Goal: Task Accomplishment & Management: Use online tool/utility

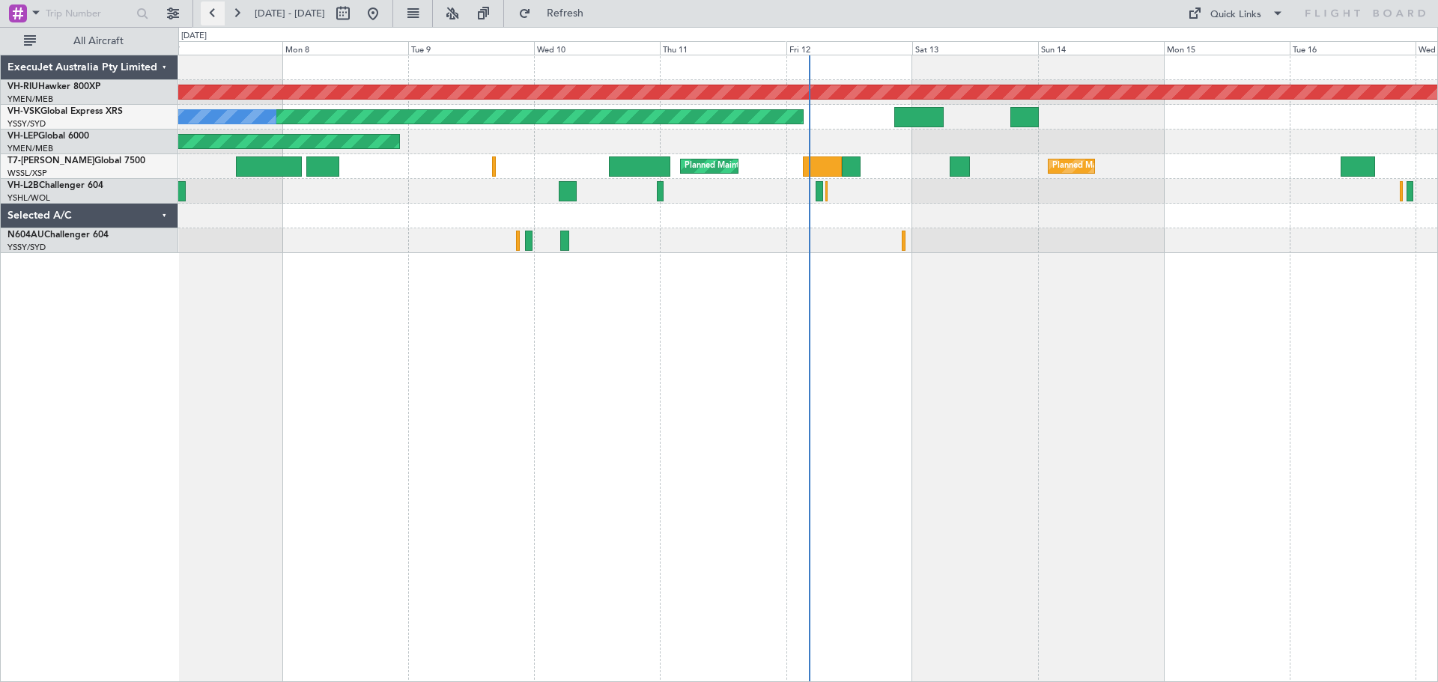
click at [213, 20] on button at bounding box center [213, 13] width 24 height 24
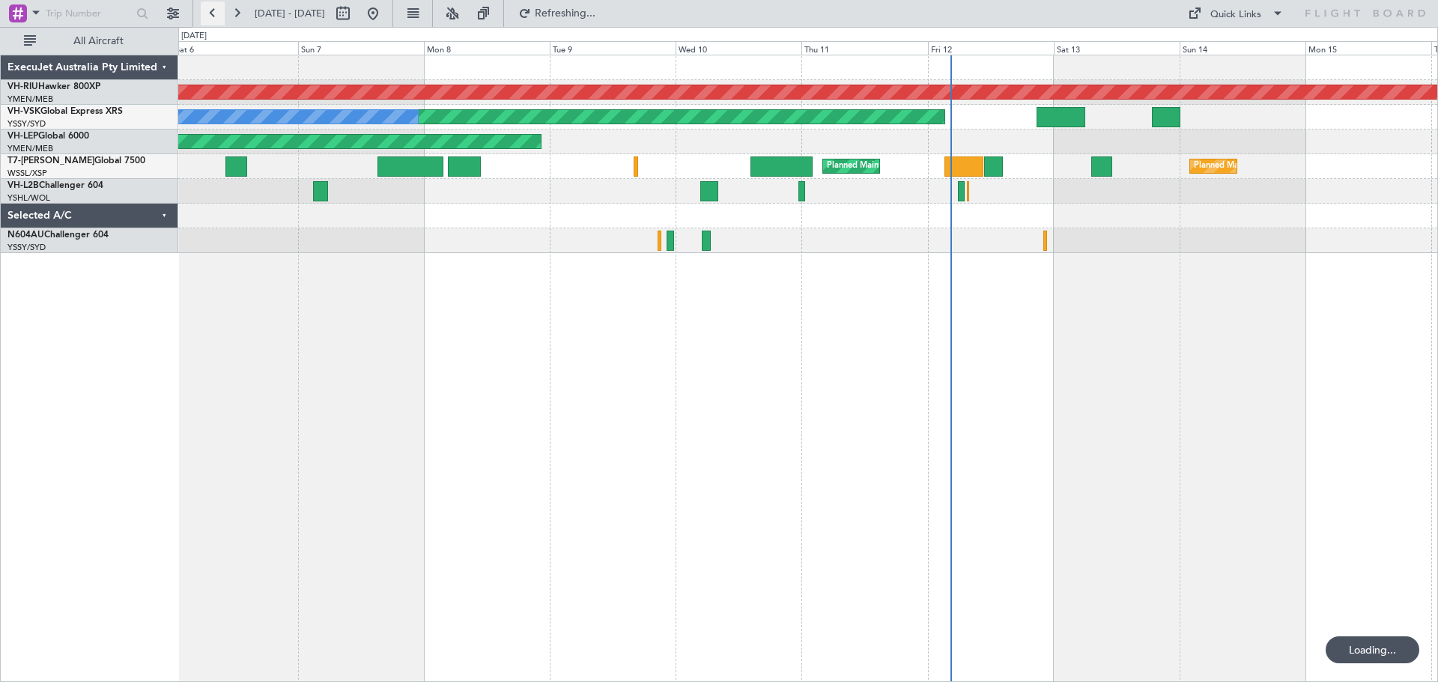
click at [213, 20] on button at bounding box center [213, 13] width 24 height 24
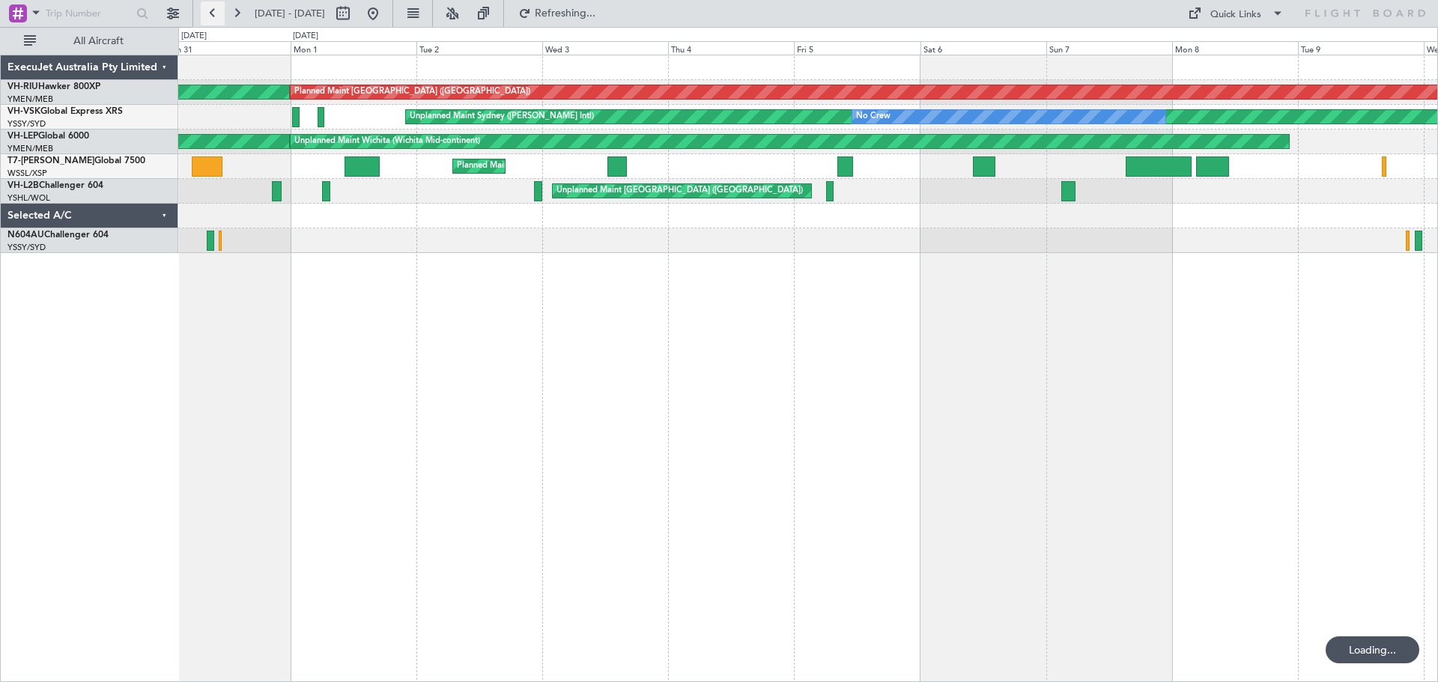
click at [213, 20] on button at bounding box center [213, 13] width 24 height 24
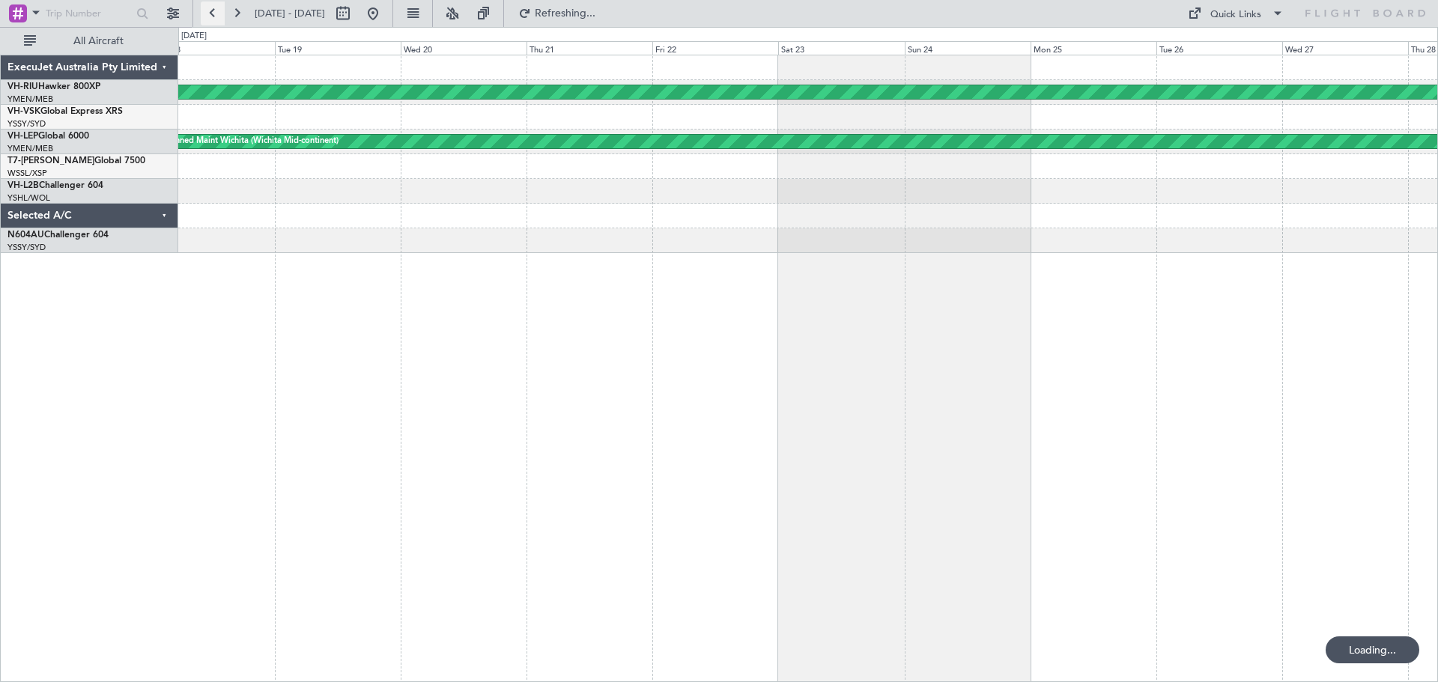
click at [213, 20] on button at bounding box center [213, 13] width 24 height 24
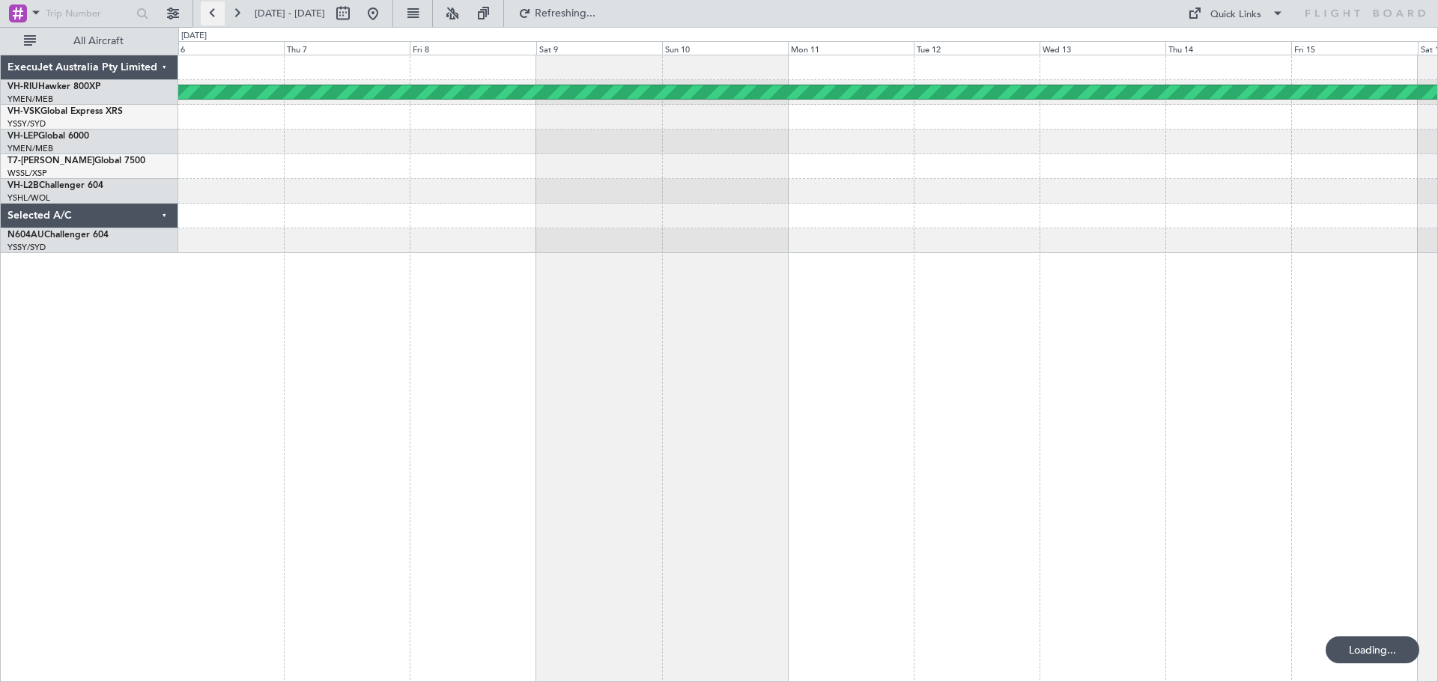
click at [213, 20] on button at bounding box center [213, 13] width 24 height 24
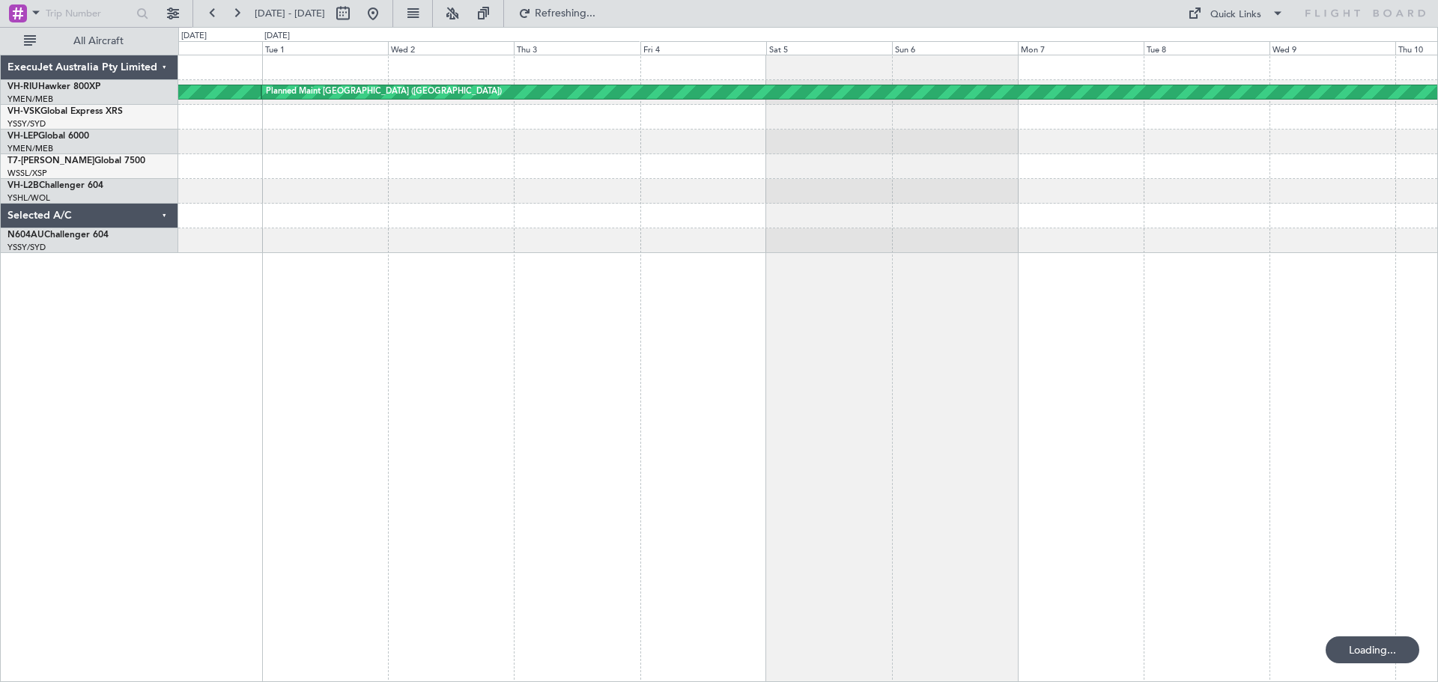
click at [404, 257] on div "Planned Maint [GEOGRAPHIC_DATA] ([GEOGRAPHIC_DATA]) Planned Maint [GEOGRAPHIC_D…" at bounding box center [808, 369] width 1260 height 628
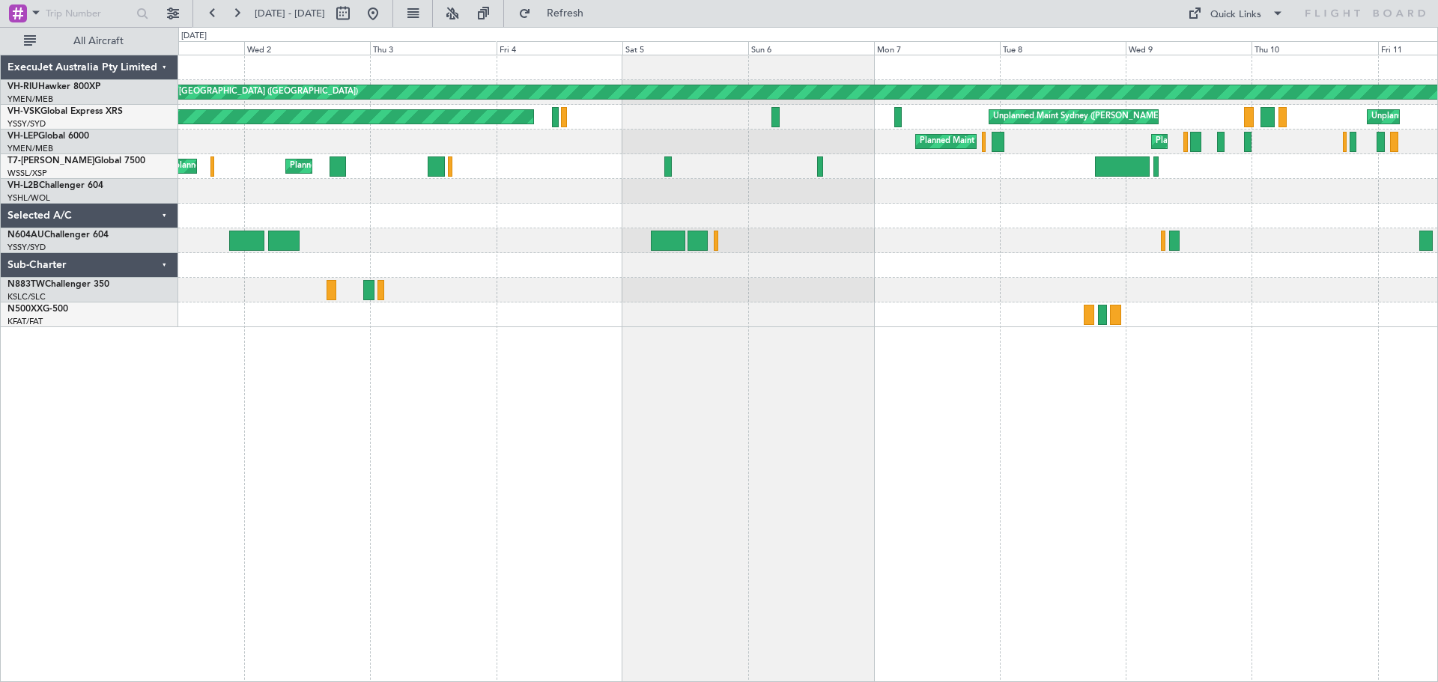
click at [685, 303] on div "Planned Maint [GEOGRAPHIC_DATA] ([GEOGRAPHIC_DATA]) Planned Maint [GEOGRAPHIC_D…" at bounding box center [808, 369] width 1260 height 628
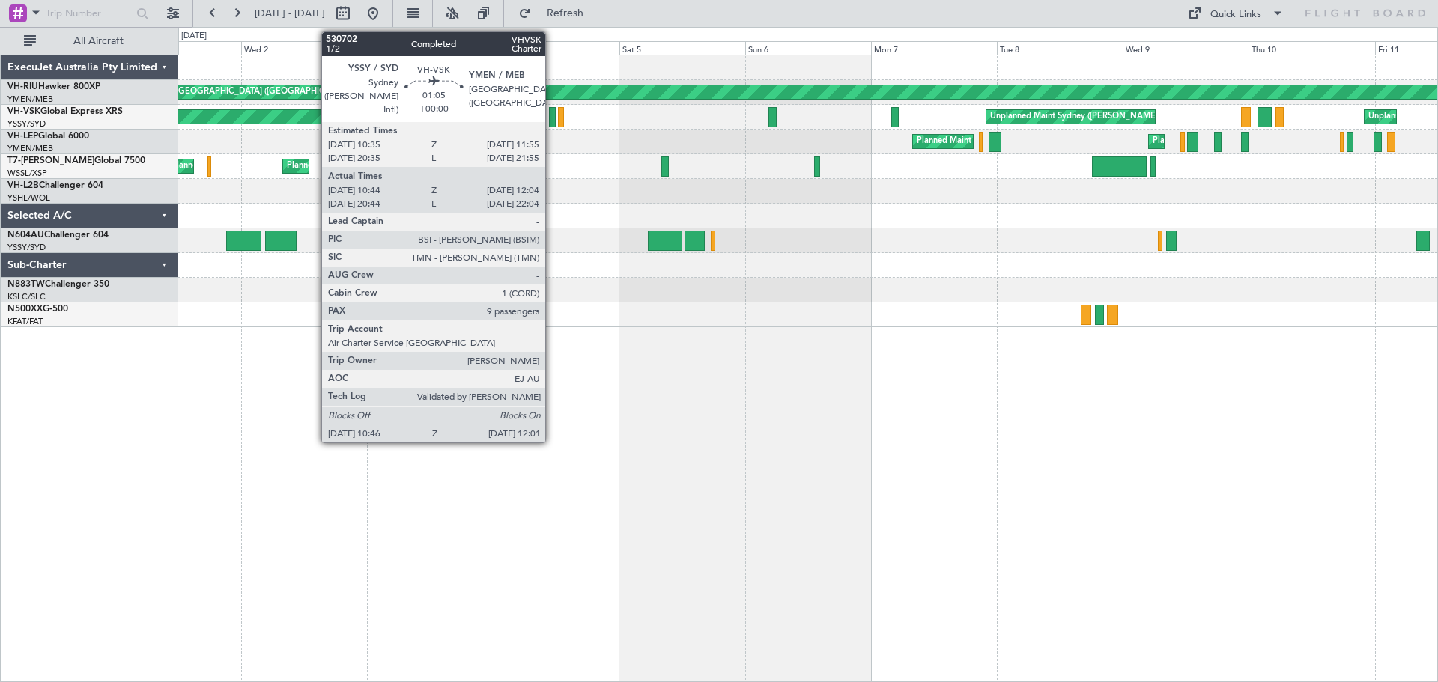
click at [552, 116] on div at bounding box center [552, 117] width 7 height 20
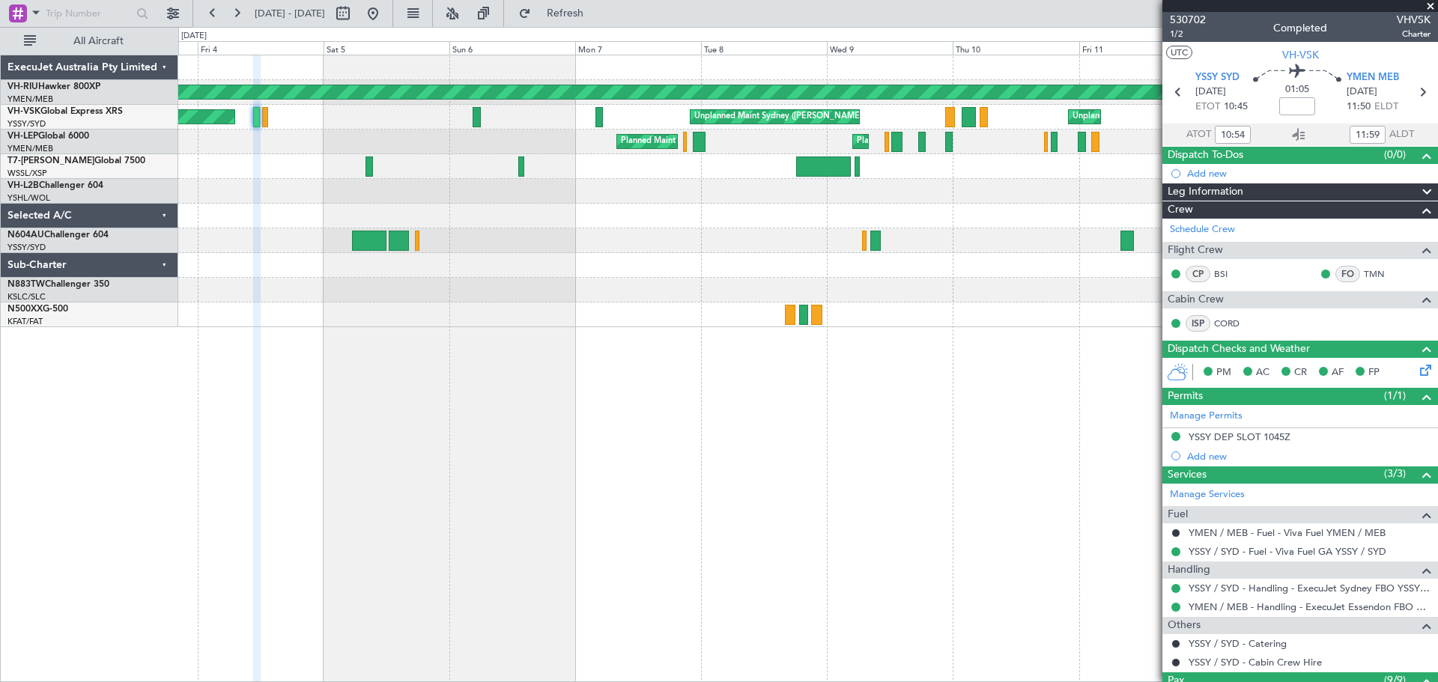
click at [524, 259] on div "Planned Maint [GEOGRAPHIC_DATA] ([GEOGRAPHIC_DATA]) Unplanned Maint Sydney ([PE…" at bounding box center [807, 191] width 1259 height 272
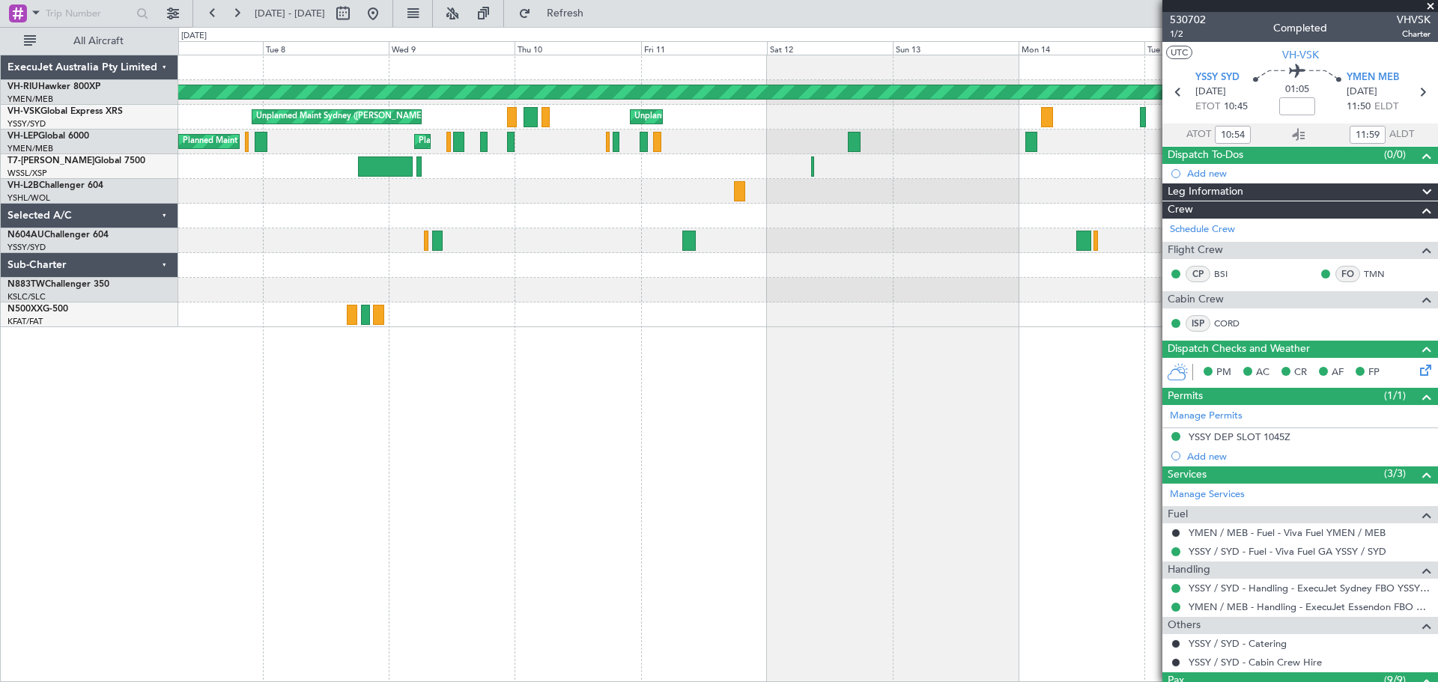
click at [464, 326] on div at bounding box center [807, 315] width 1259 height 25
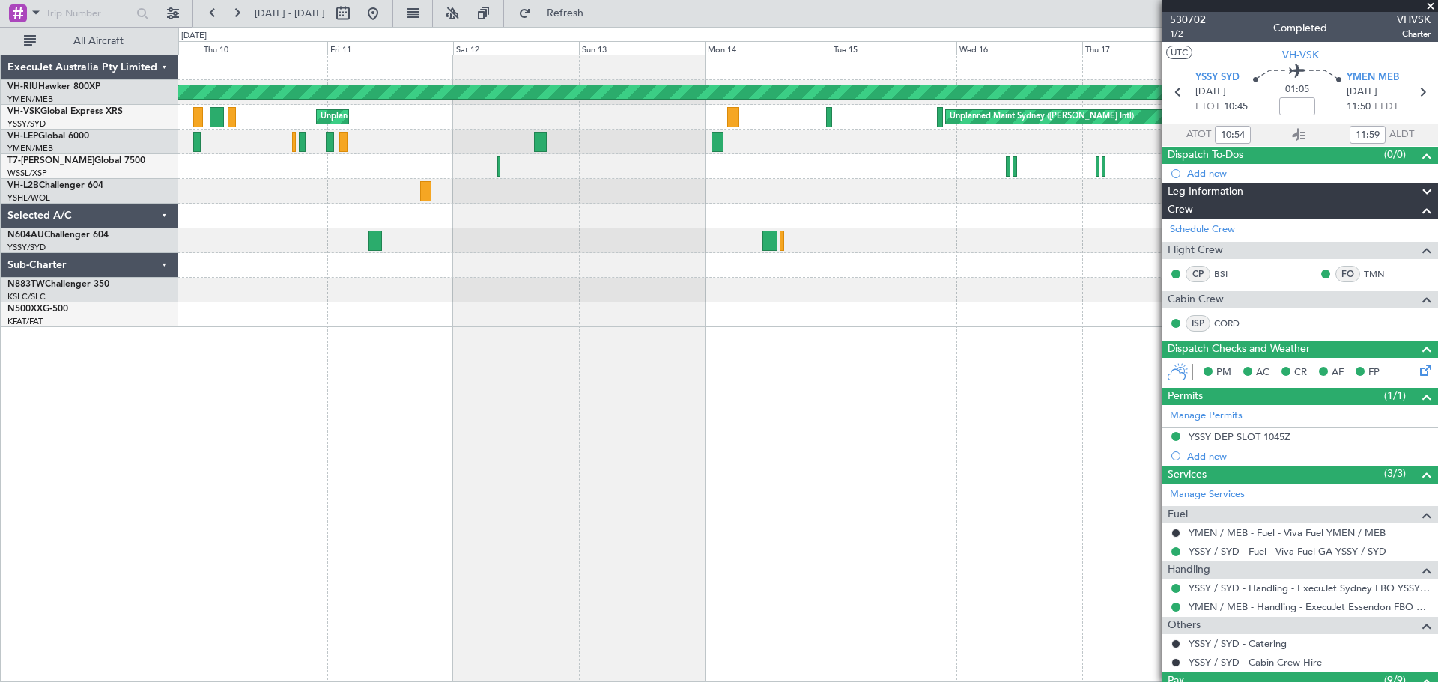
click at [373, 336] on div "Planned Maint [GEOGRAPHIC_DATA] ([GEOGRAPHIC_DATA]) Unplanned Maint Sydney ([PE…" at bounding box center [808, 369] width 1260 height 628
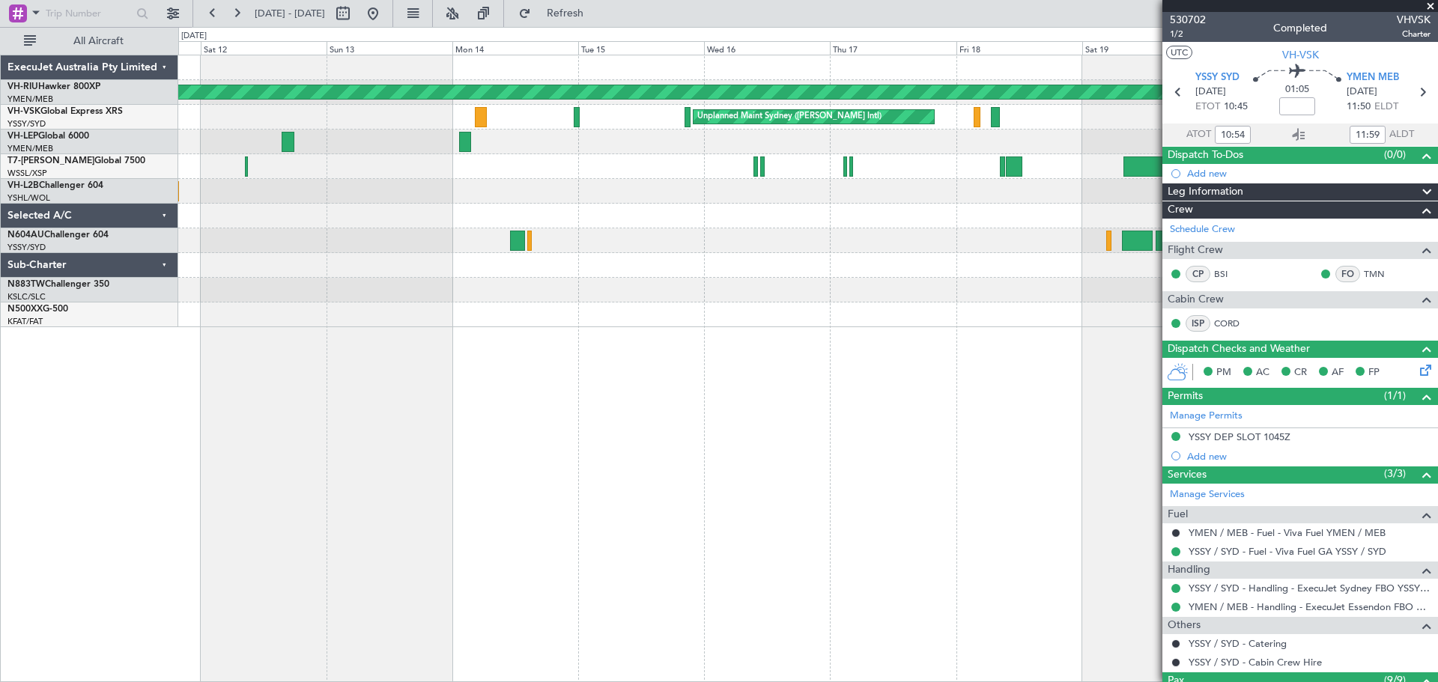
click at [558, 271] on div "Planned Maint [GEOGRAPHIC_DATA] ([GEOGRAPHIC_DATA]) Unplanned Maint Sydney ([PE…" at bounding box center [807, 191] width 1259 height 272
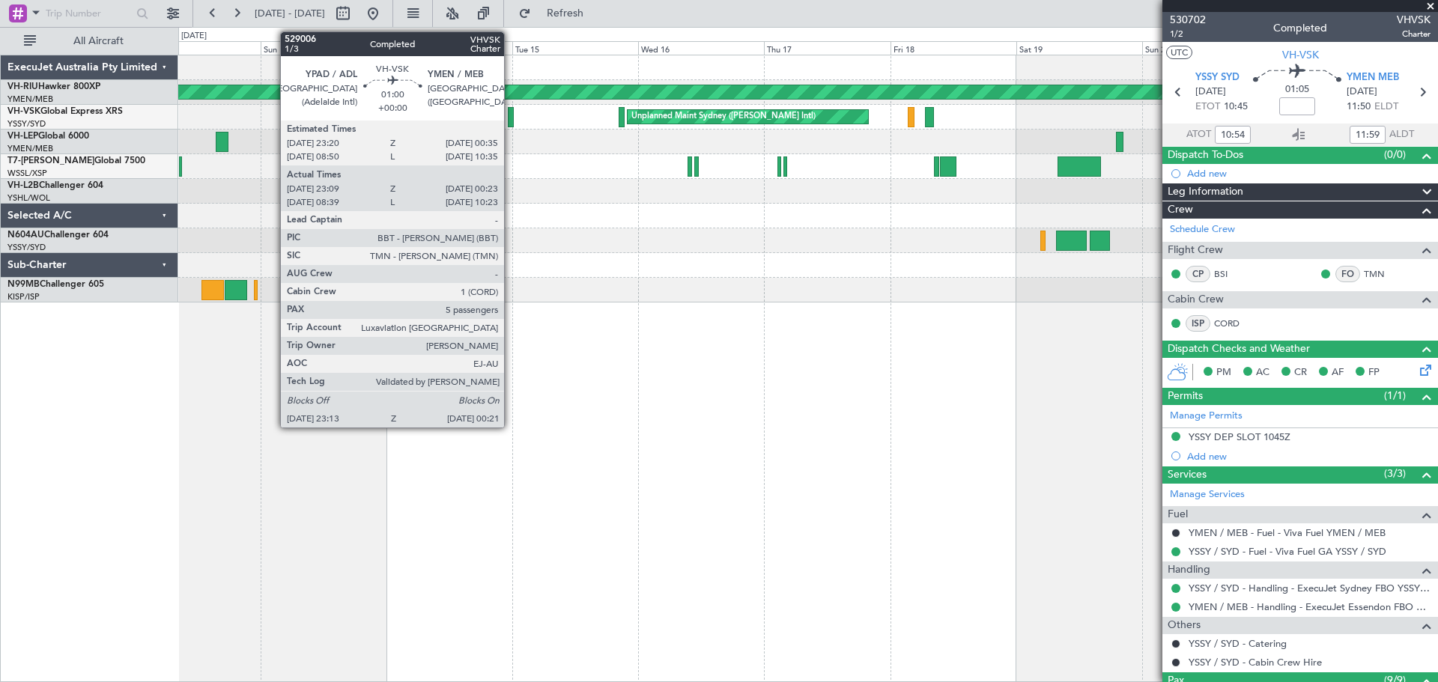
click at [511, 114] on div at bounding box center [511, 117] width 6 height 20
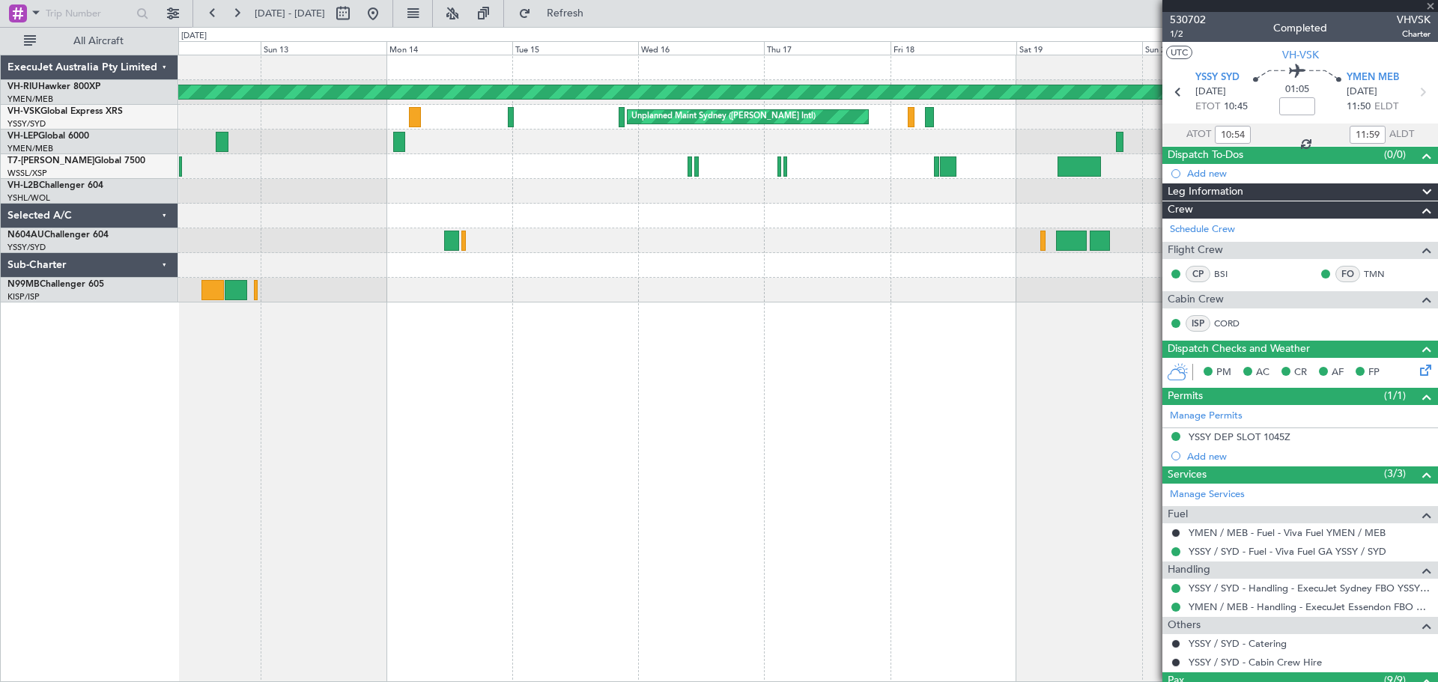
type input "23:19"
type input "00:18"
type input "5"
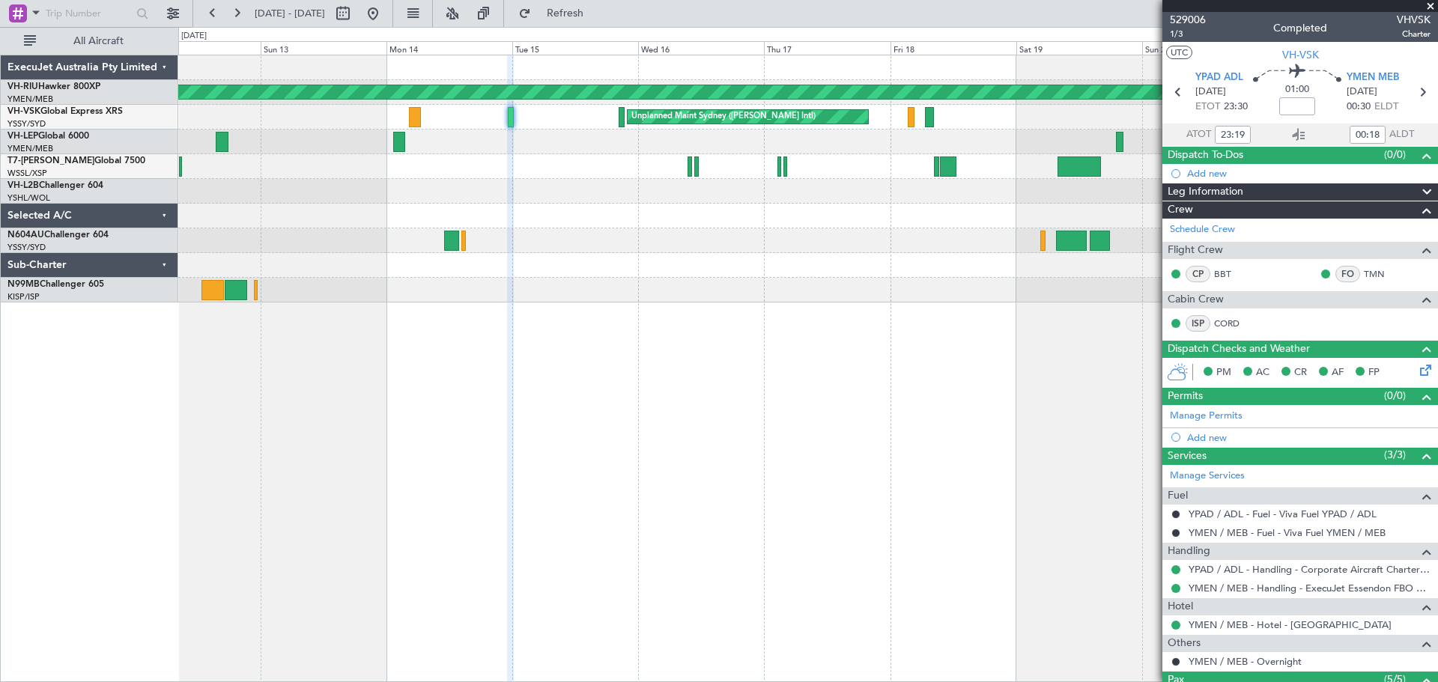
type input "08:49"
type input "10:18"
type input "23:19"
type input "00:18"
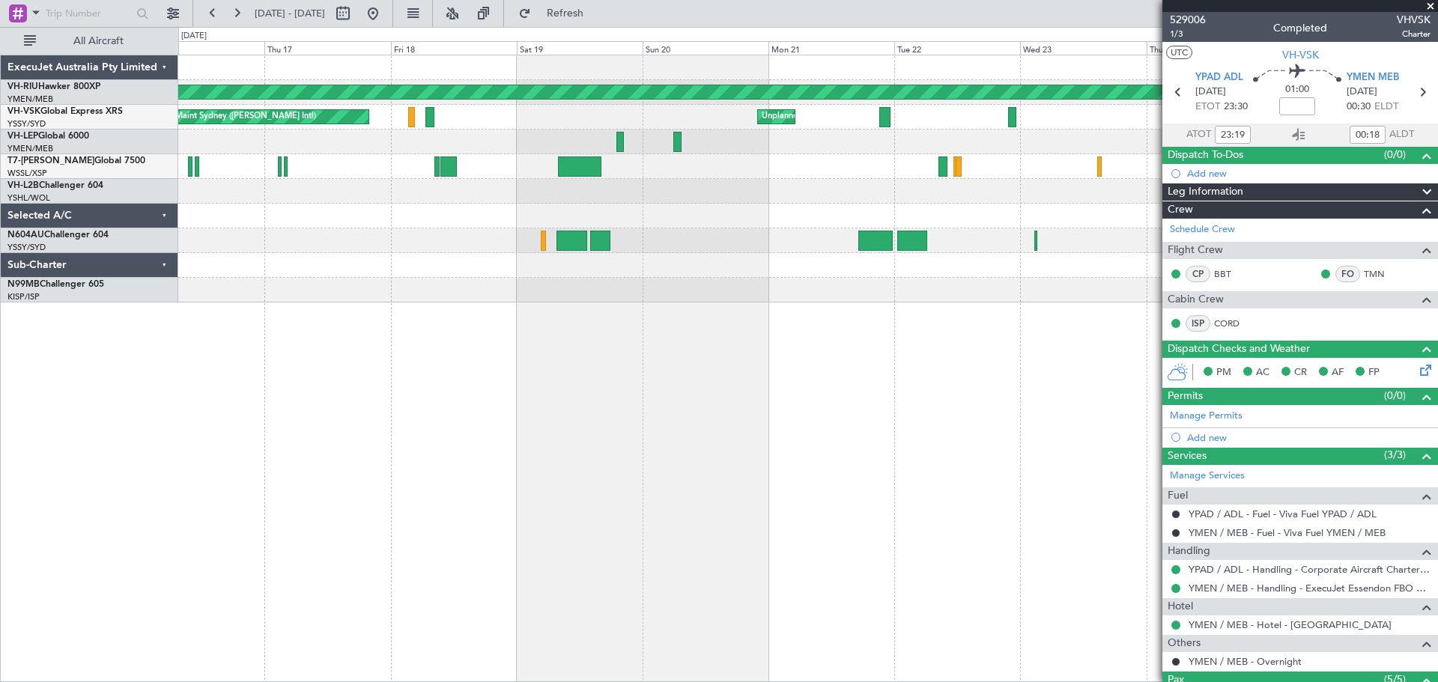
click at [327, 408] on div "Planned Maint [GEOGRAPHIC_DATA] ([GEOGRAPHIC_DATA]) Unplanned Maint Sydney ([PE…" at bounding box center [808, 369] width 1260 height 628
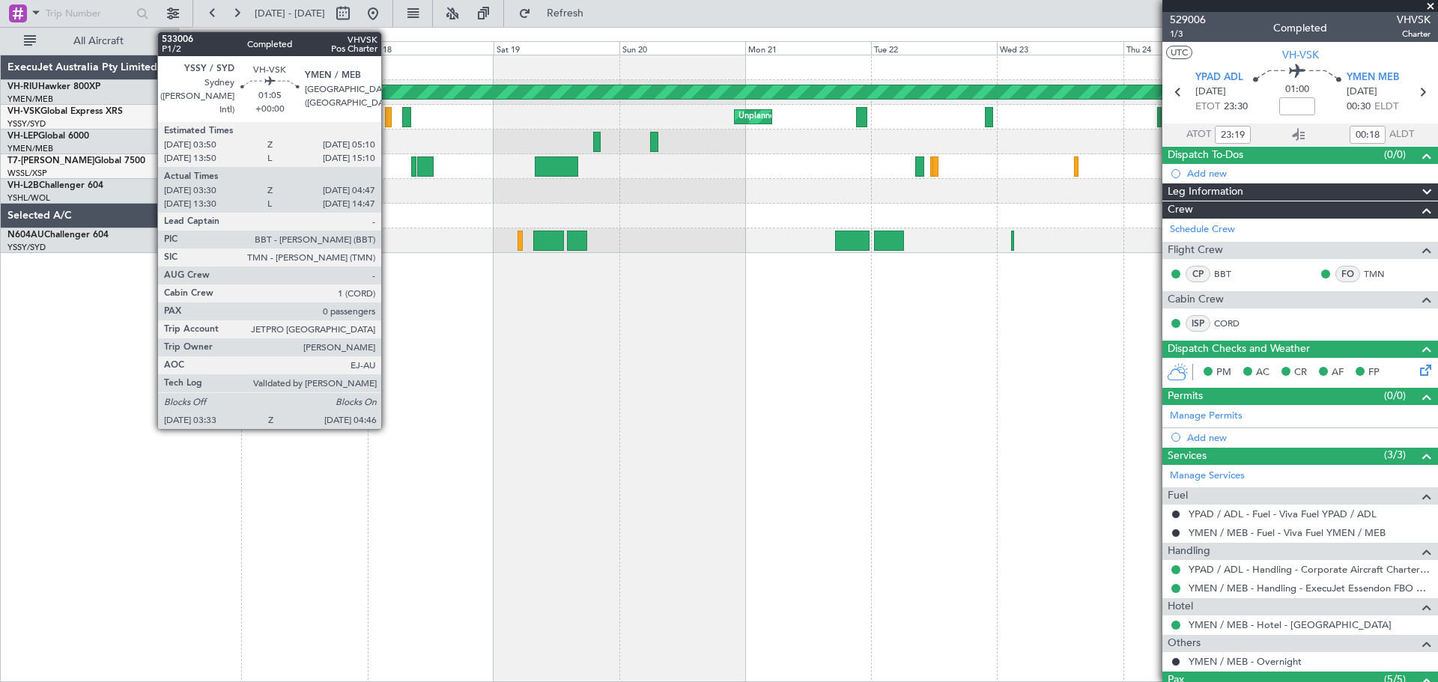
click at [388, 115] on div at bounding box center [388, 117] width 7 height 20
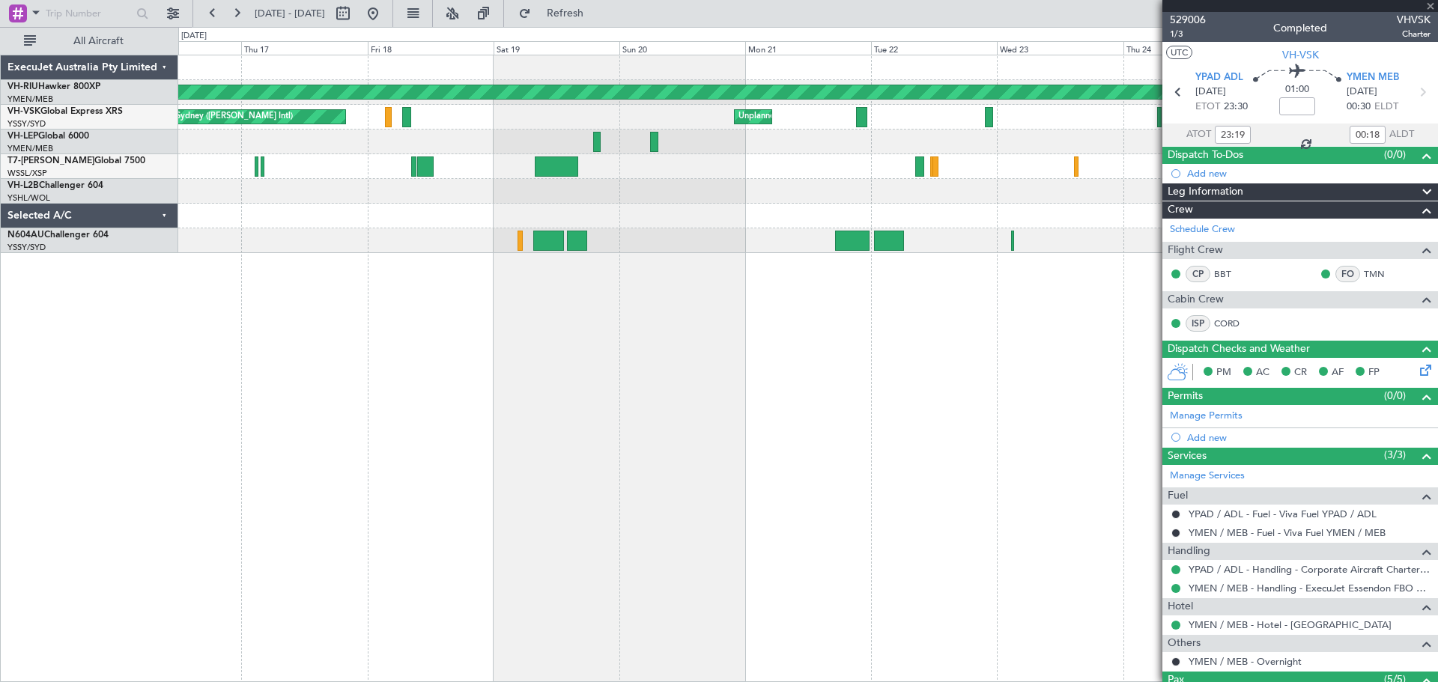
type input "03:40"
type input "04:42"
type input "0"
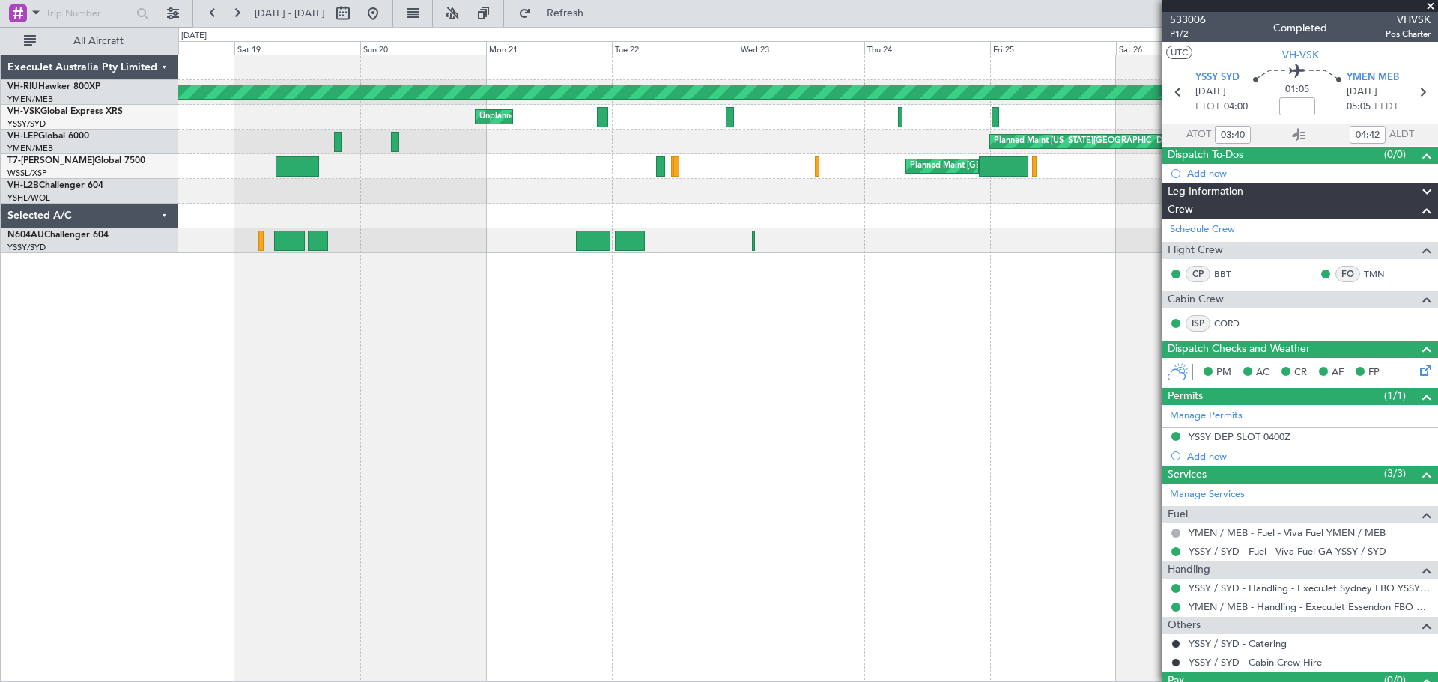
click at [416, 368] on div "Planned Maint [GEOGRAPHIC_DATA] ([GEOGRAPHIC_DATA]) Unplanned Maint Sydney ([PE…" at bounding box center [808, 369] width 1260 height 628
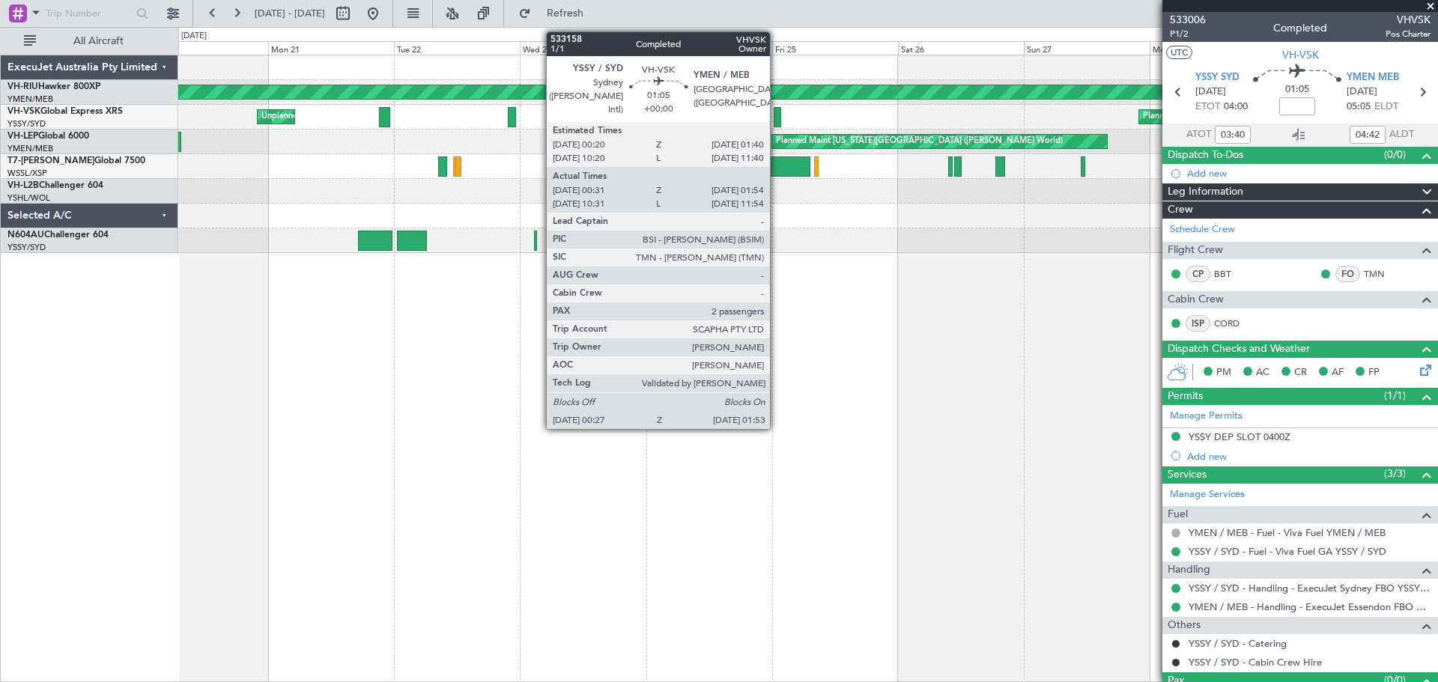
click at [777, 113] on div at bounding box center [778, 117] width 8 height 20
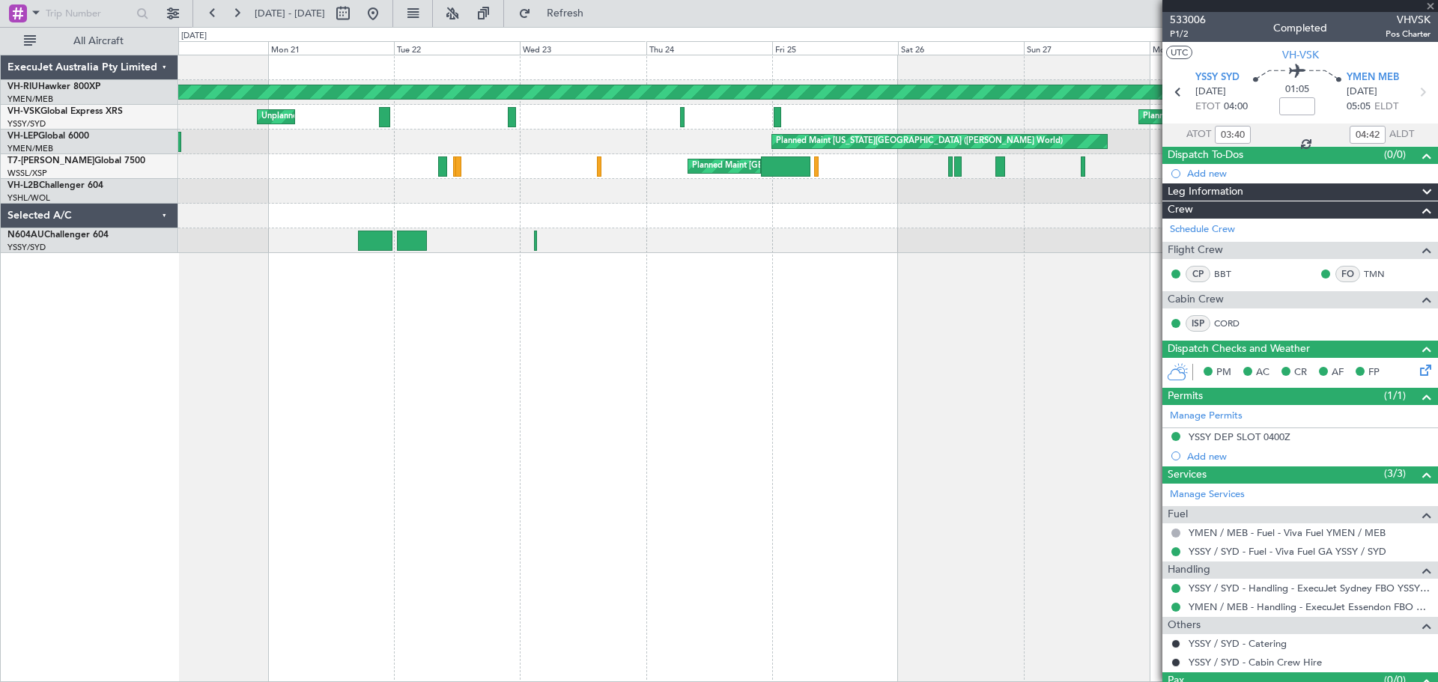
type input "00:41"
type input "01:49"
type input "2"
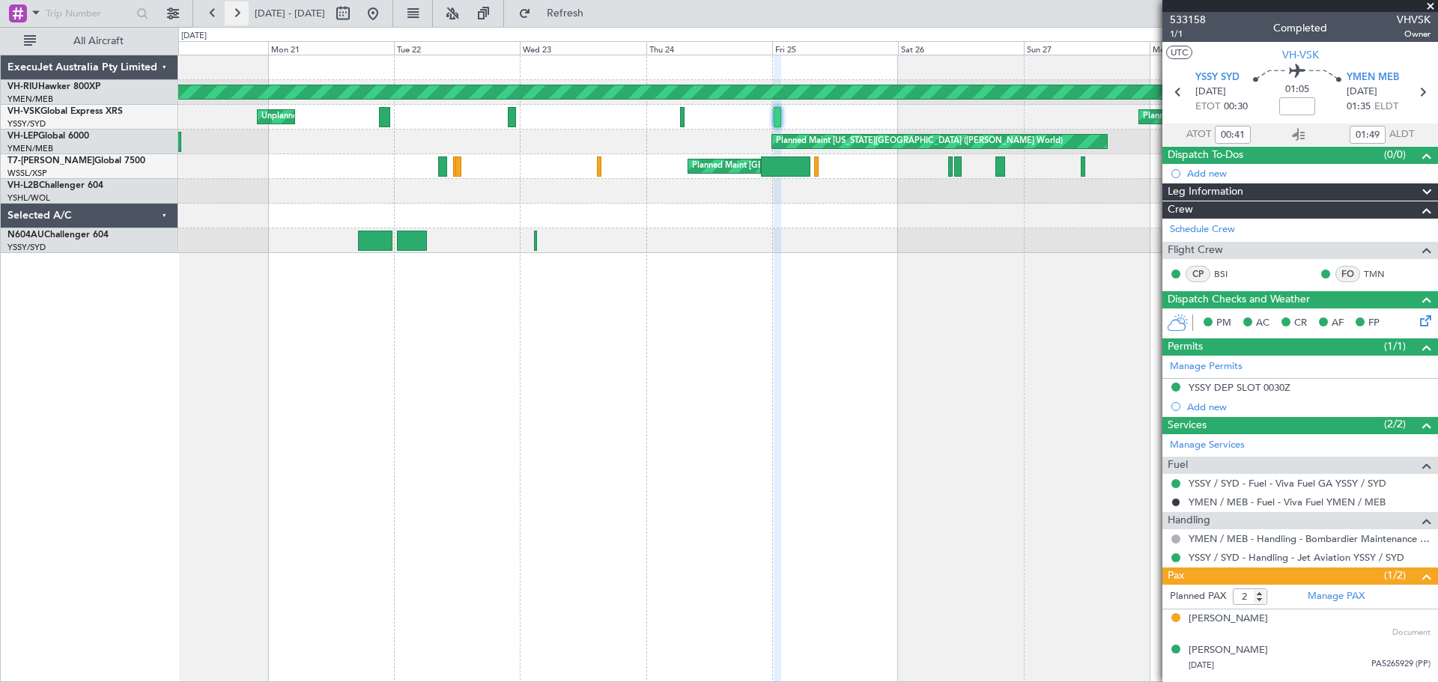
click at [239, 21] on button at bounding box center [237, 13] width 24 height 24
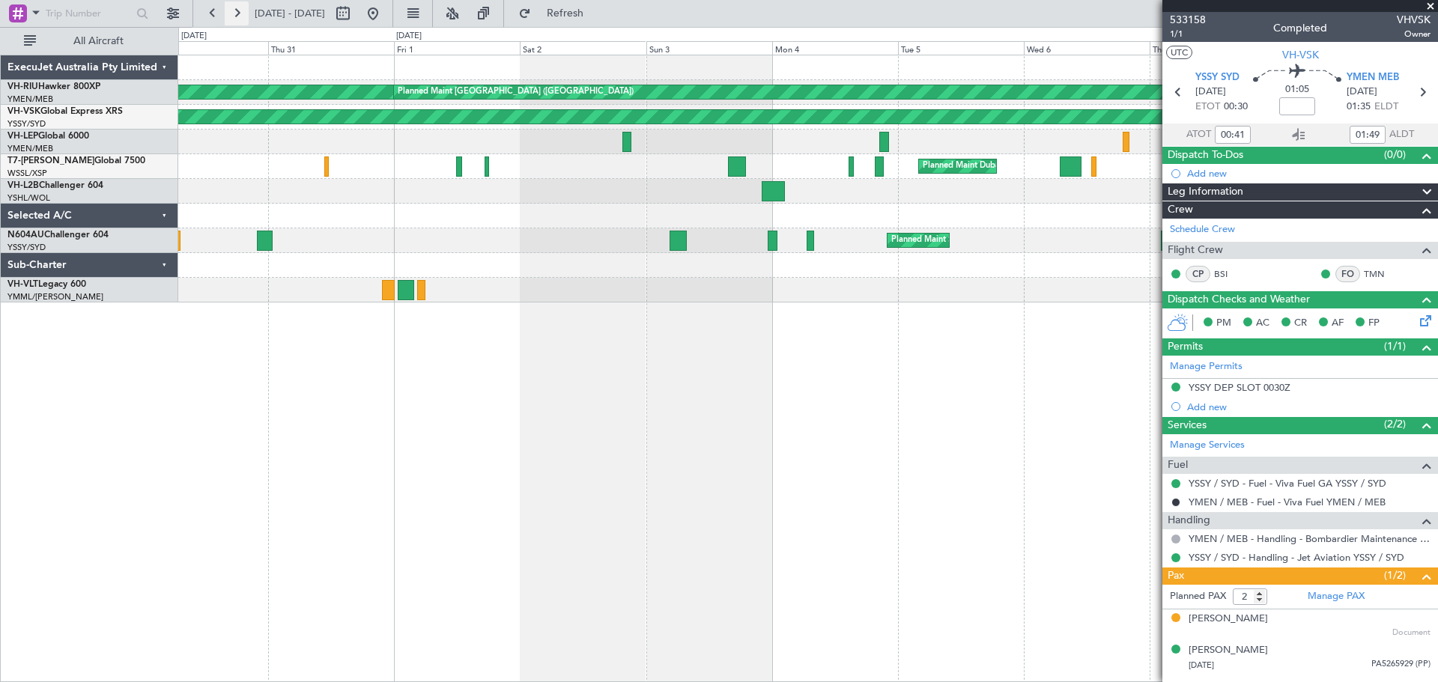
click at [239, 20] on button at bounding box center [237, 13] width 24 height 24
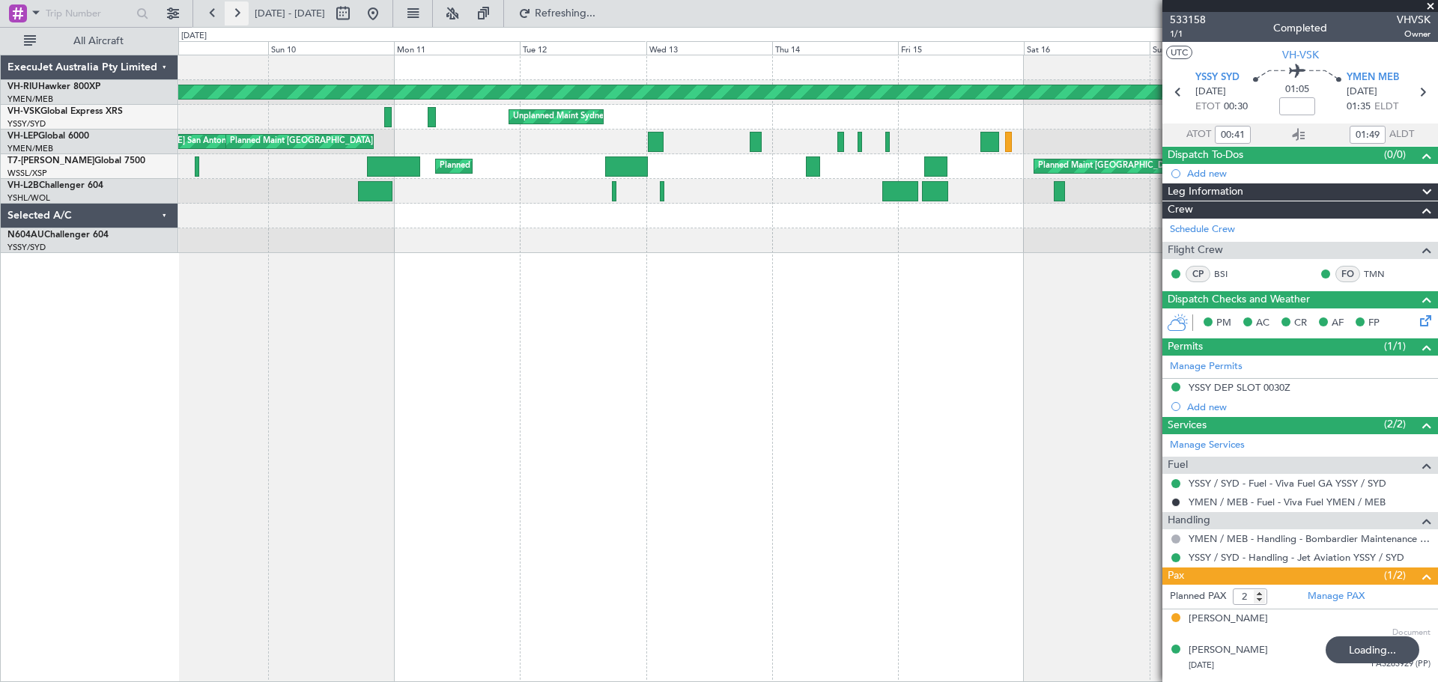
click at [239, 20] on button at bounding box center [237, 13] width 24 height 24
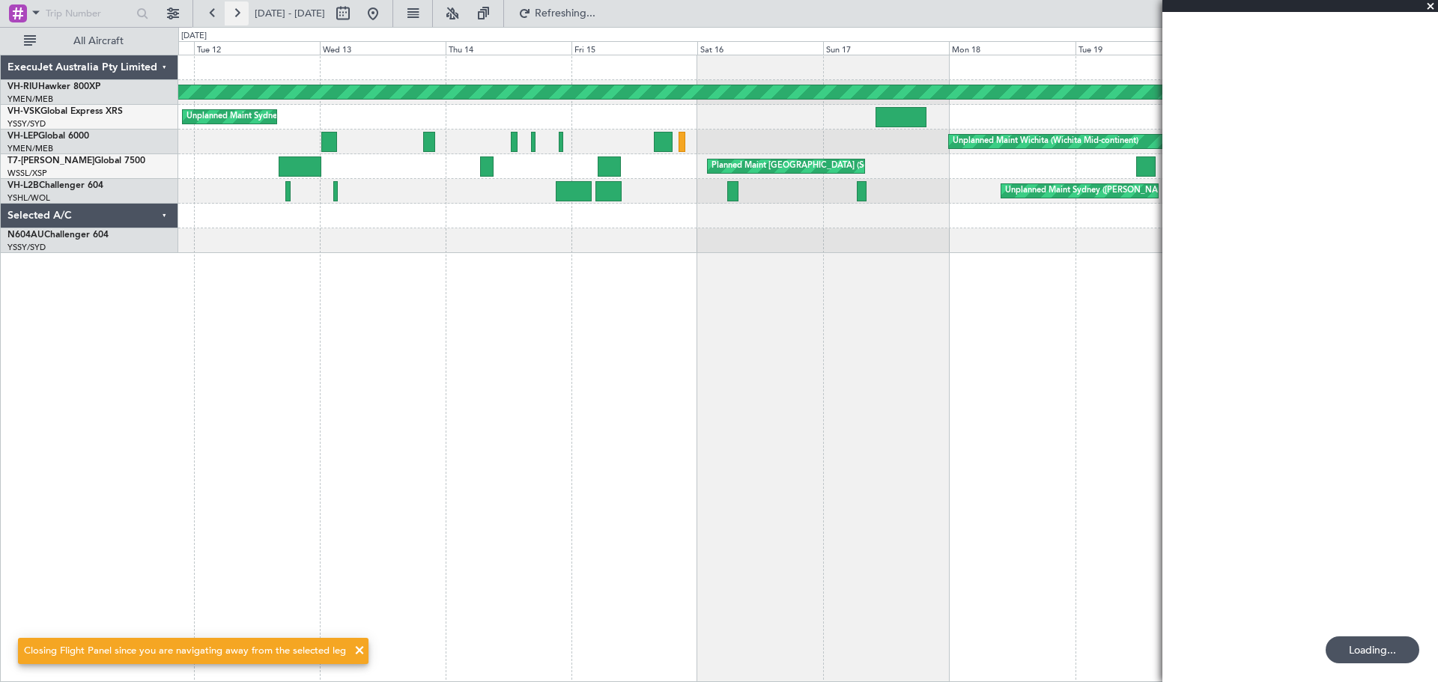
click at [239, 20] on button at bounding box center [237, 13] width 24 height 24
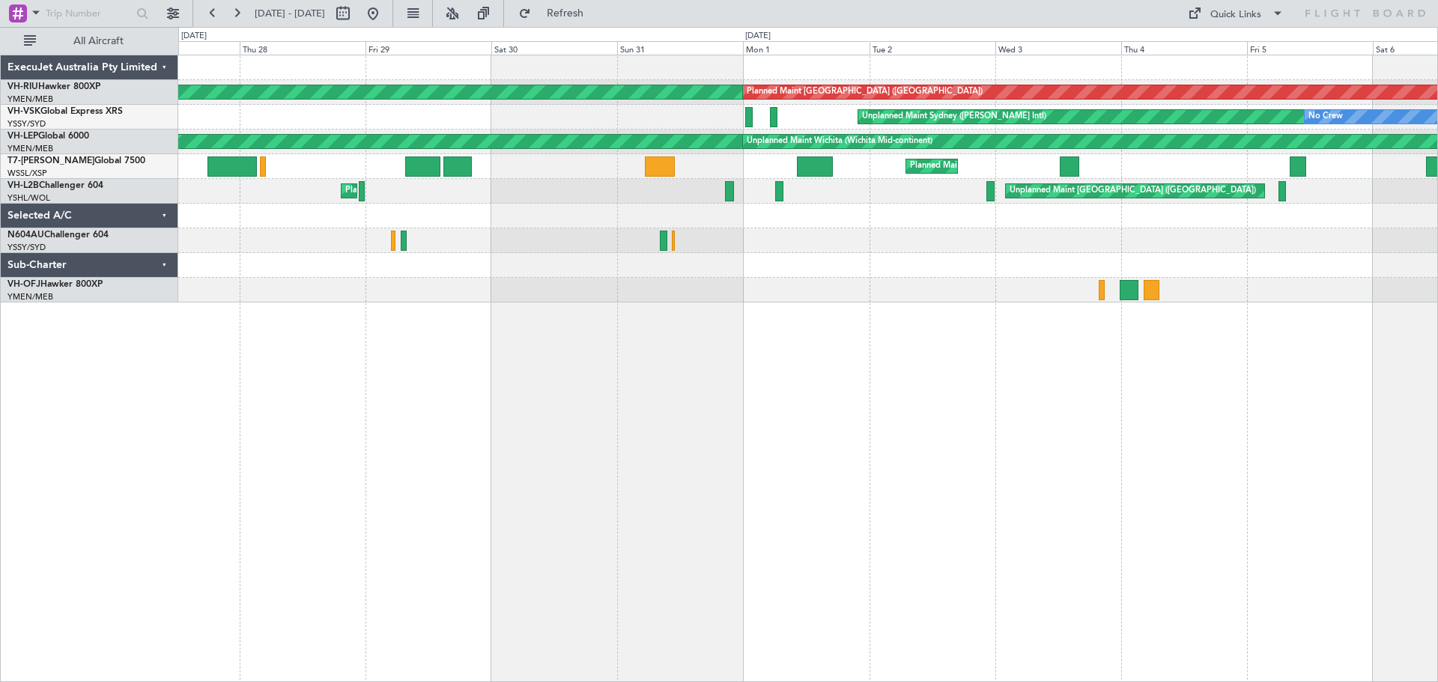
click at [957, 170] on div "Planned Maint [GEOGRAPHIC_DATA] ([GEOGRAPHIC_DATA]) Planned Maint [GEOGRAPHIC_D…" at bounding box center [807, 178] width 1259 height 247
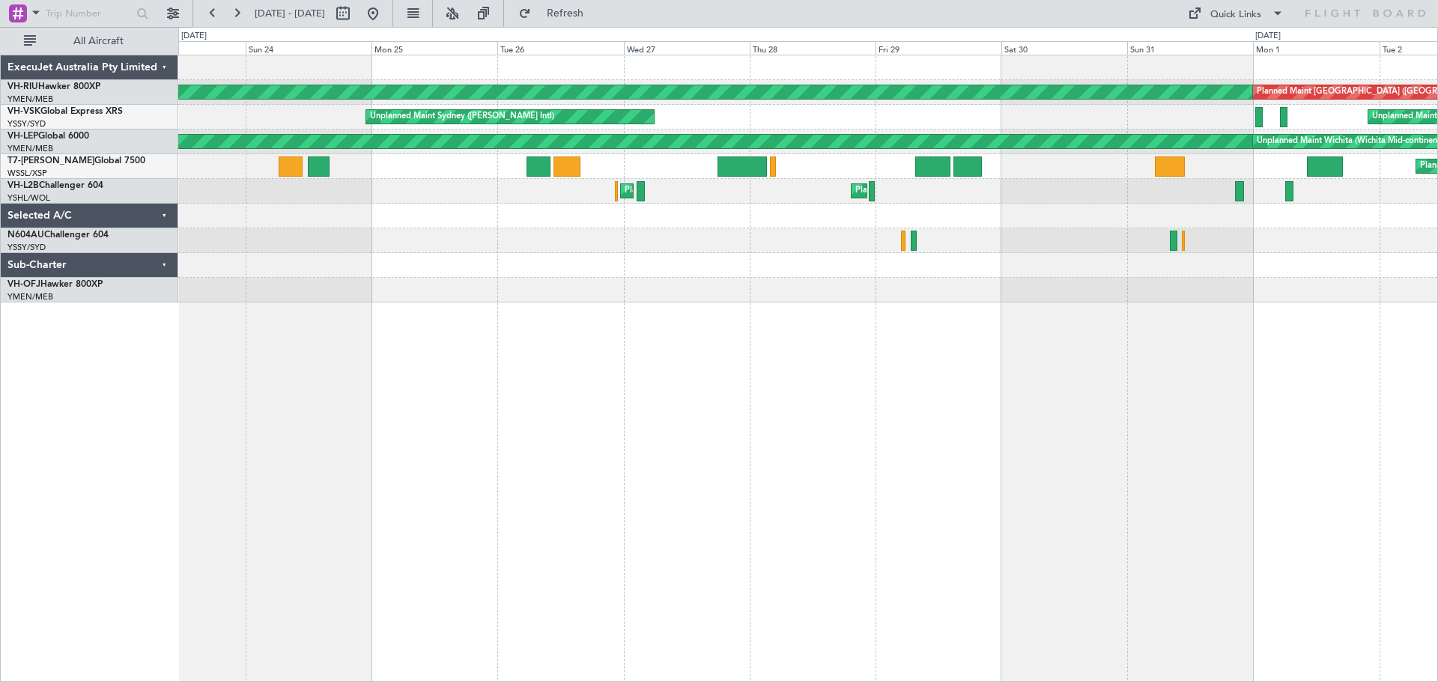
click at [972, 168] on div "Planned Maint [GEOGRAPHIC_DATA] ([GEOGRAPHIC_DATA]) Planned Maint [GEOGRAPHIC_D…" at bounding box center [807, 178] width 1259 height 247
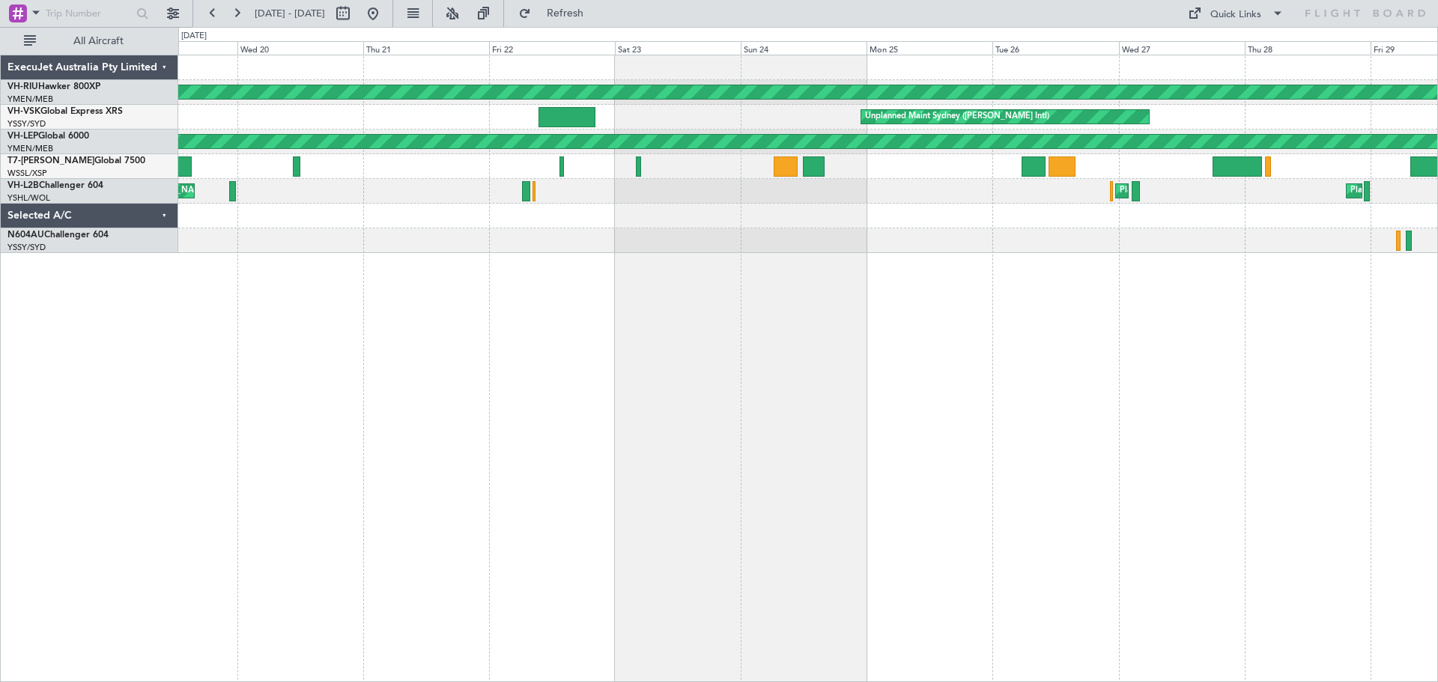
click at [607, 175] on div "Planned Maint [GEOGRAPHIC_DATA] (Seletar)" at bounding box center [807, 166] width 1259 height 25
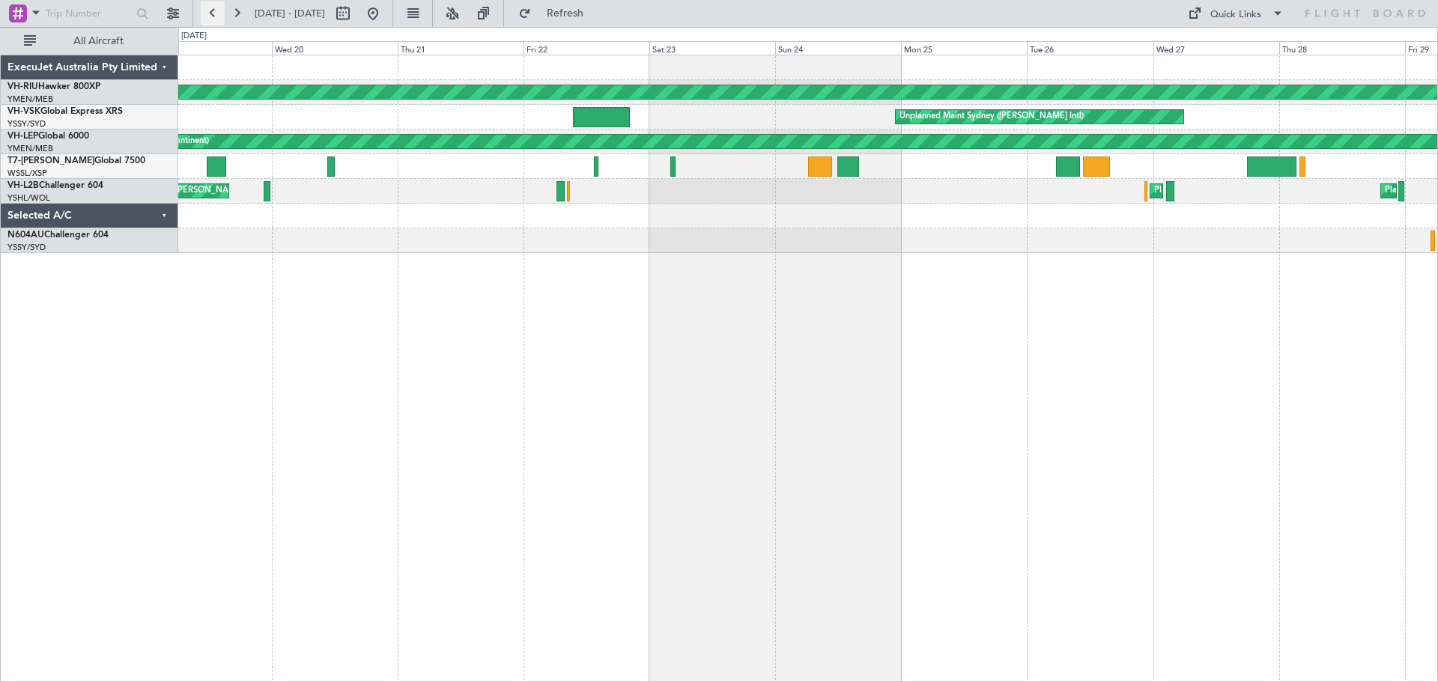
click at [213, 16] on button at bounding box center [213, 13] width 24 height 24
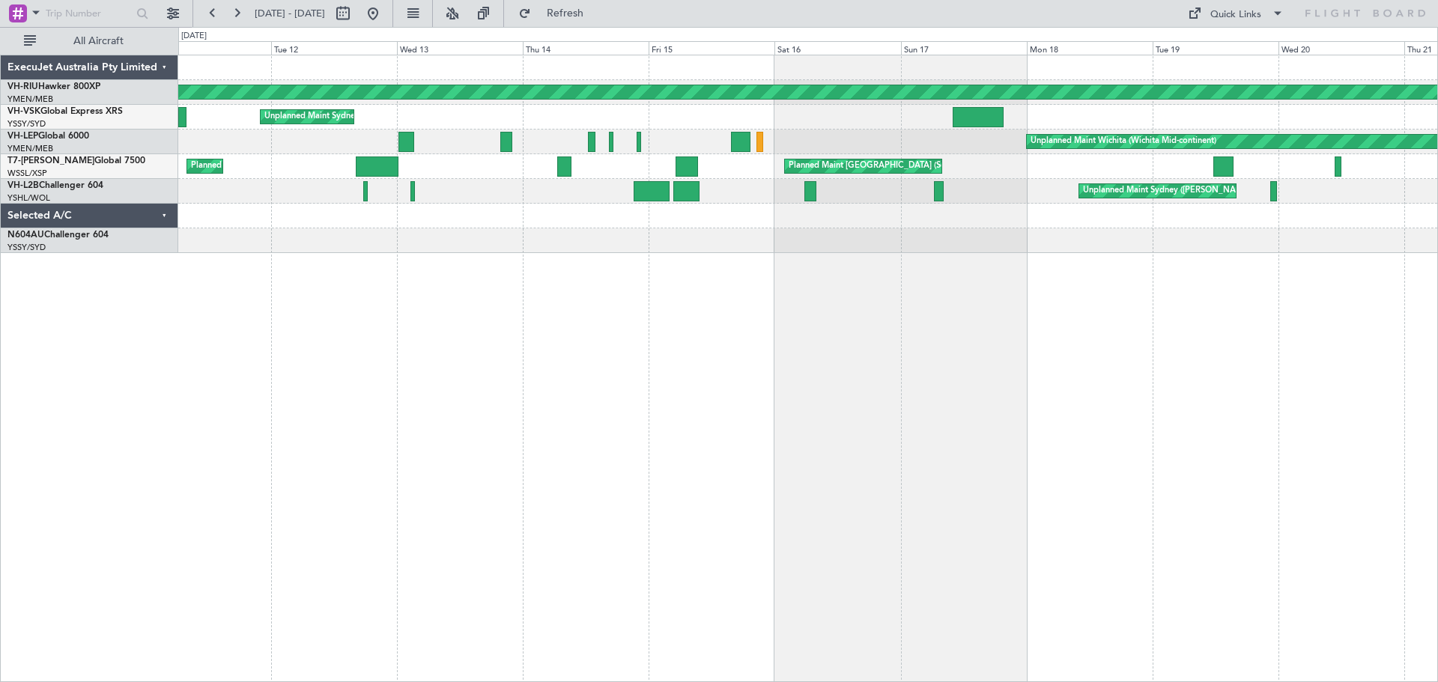
click at [469, 362] on div "Planned Maint [GEOGRAPHIC_DATA] ([GEOGRAPHIC_DATA]) Unplanned Maint Sydney ([PE…" at bounding box center [808, 369] width 1260 height 628
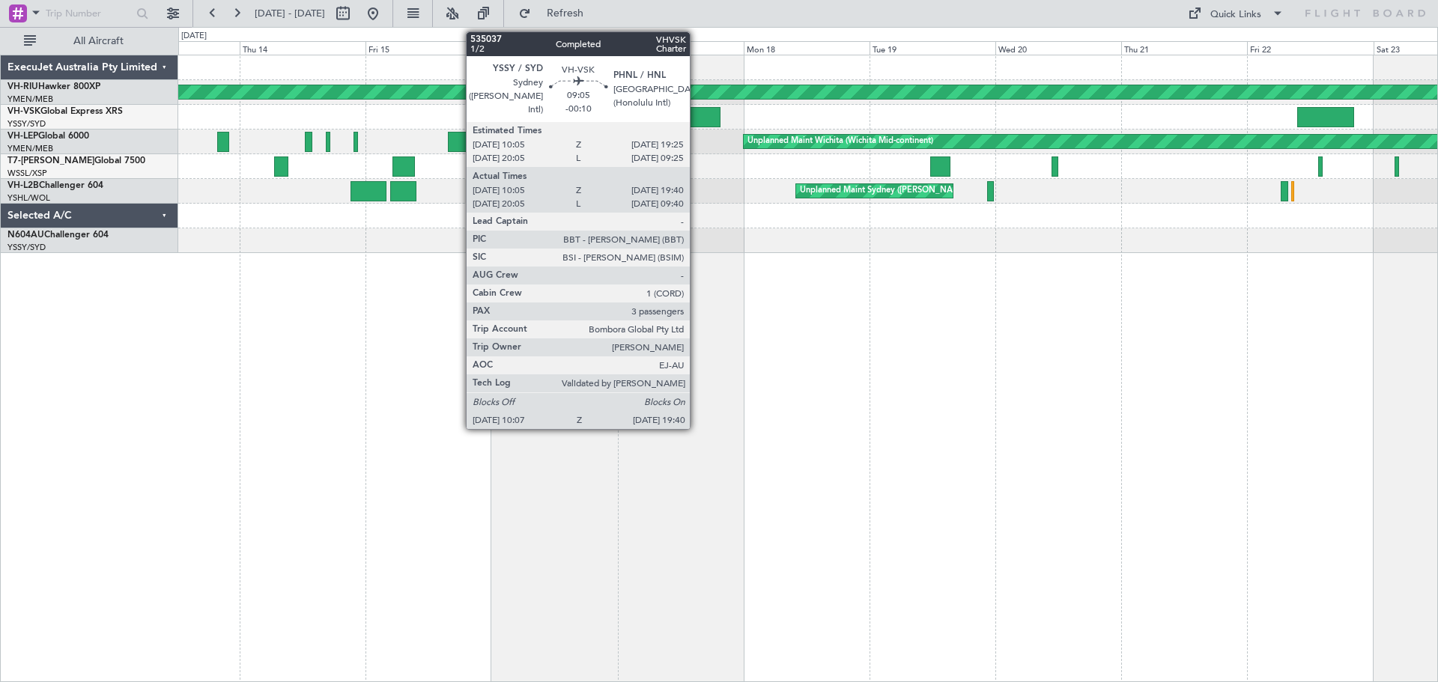
click at [697, 115] on div at bounding box center [695, 117] width 50 height 20
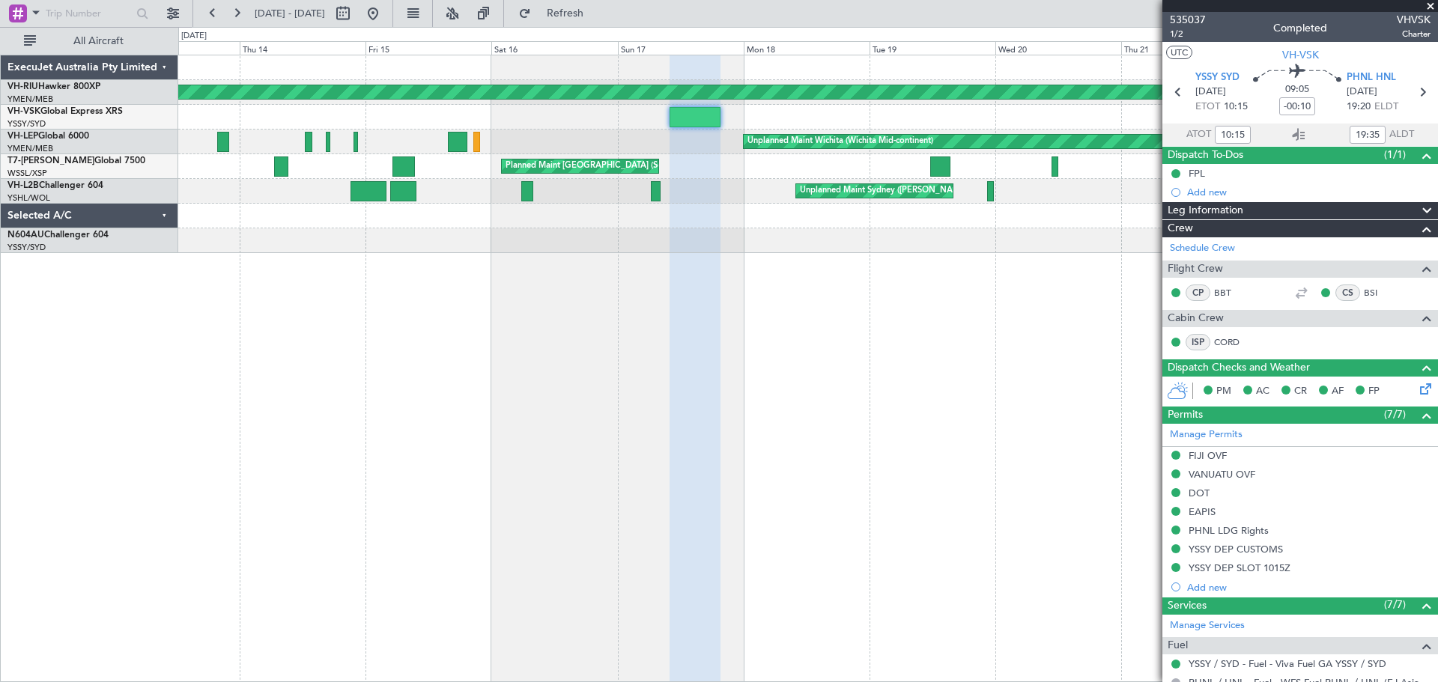
click at [754, 151] on div "Unplanned Maint Wichita (Wichita Mid-continent)" at bounding box center [807, 142] width 1259 height 25
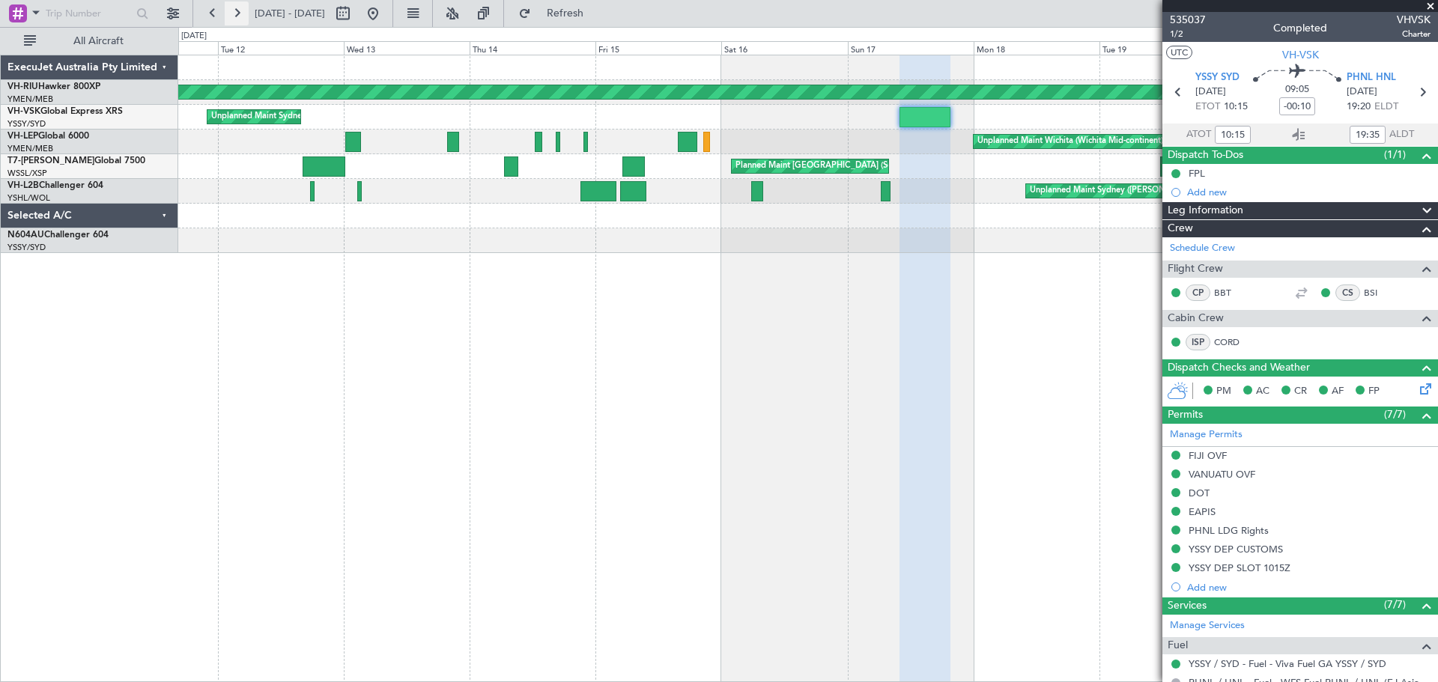
click at [231, 8] on button at bounding box center [237, 13] width 24 height 24
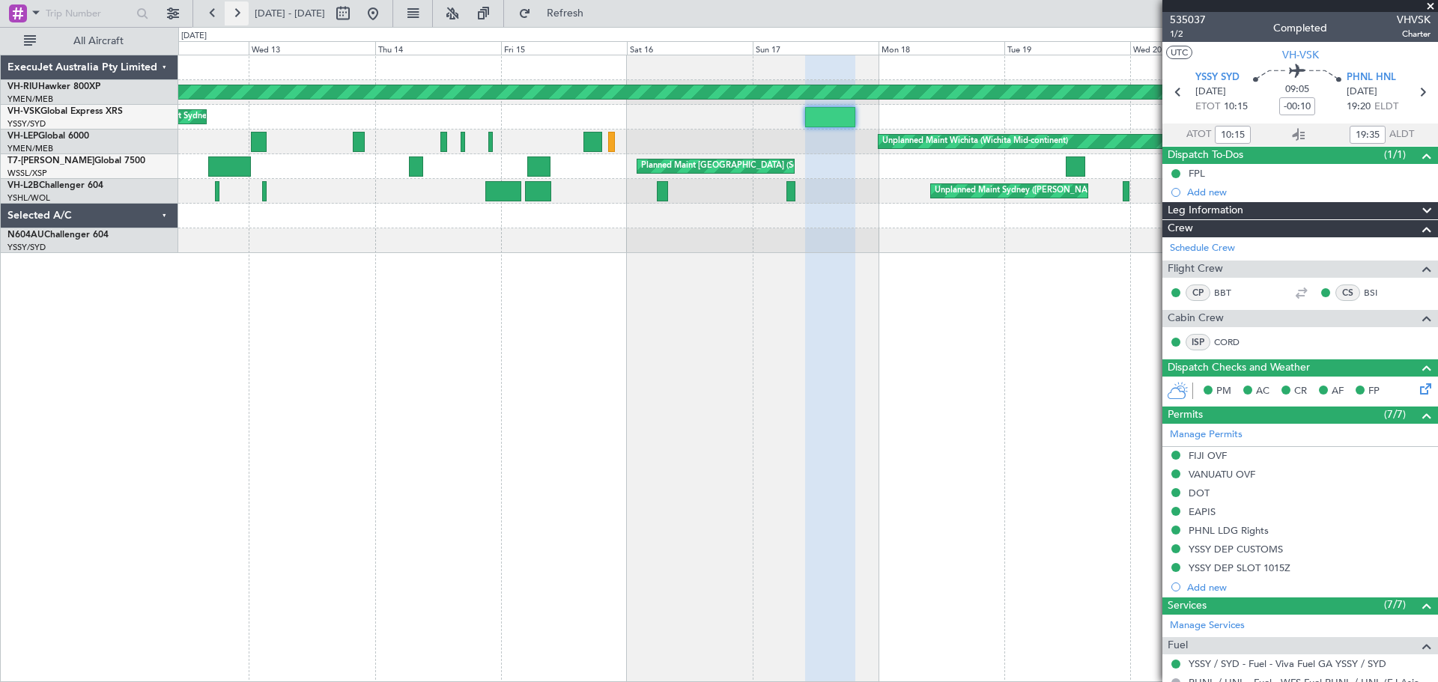
click at [231, 8] on button at bounding box center [237, 13] width 24 height 24
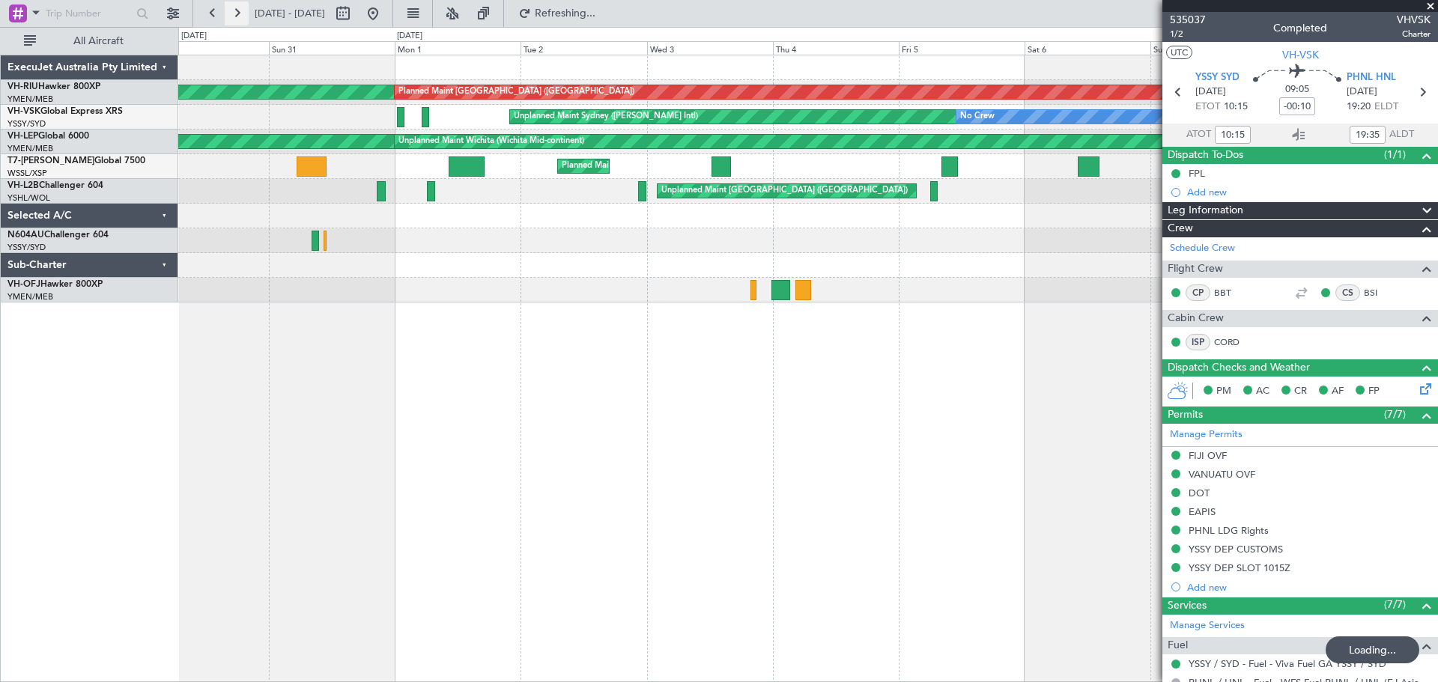
click at [231, 8] on button at bounding box center [237, 13] width 24 height 24
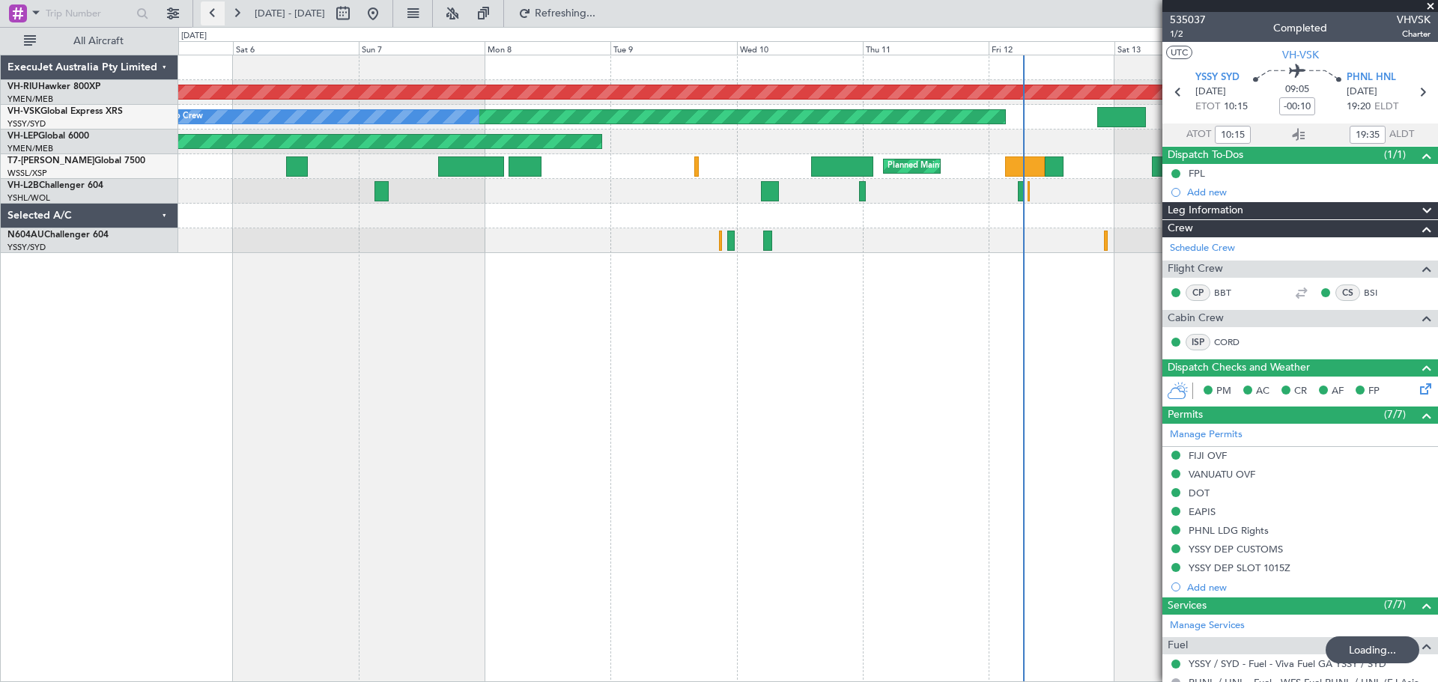
click at [207, 16] on button at bounding box center [213, 13] width 24 height 24
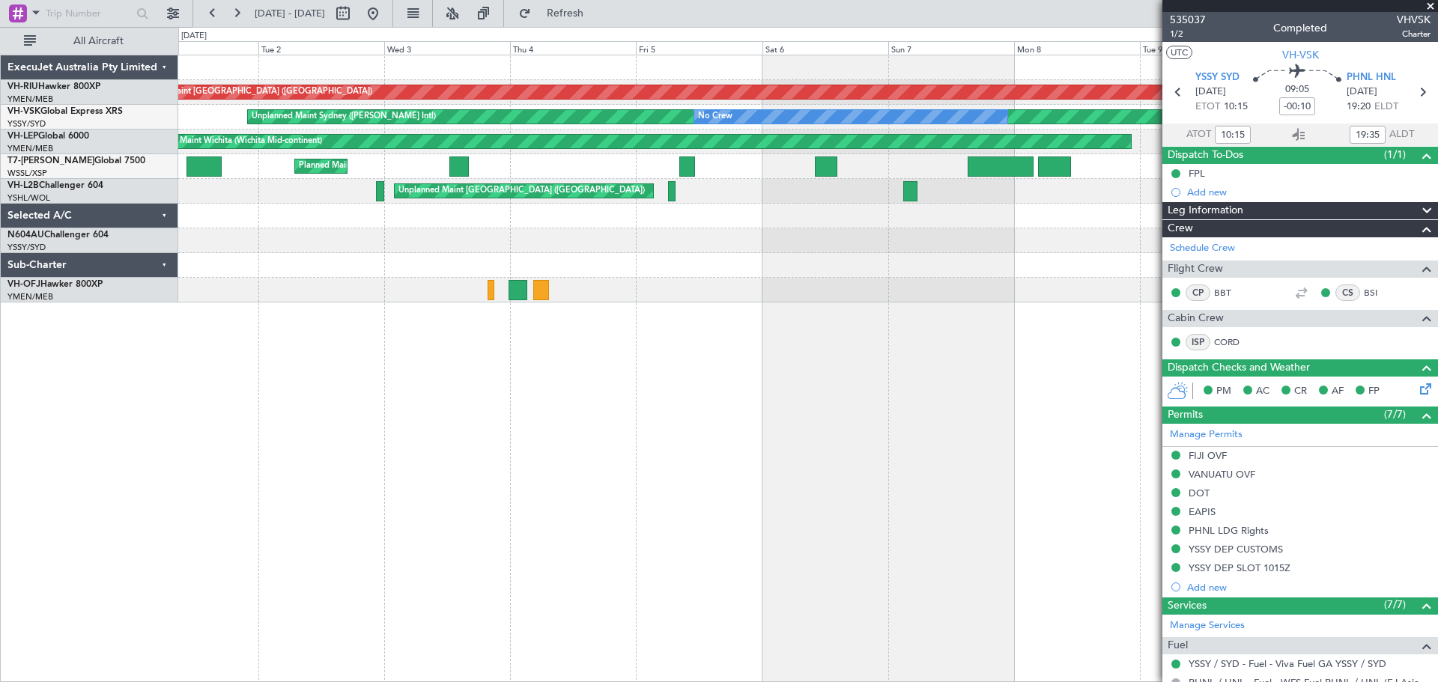
click at [545, 237] on div "Planned Maint [GEOGRAPHIC_DATA] ([GEOGRAPHIC_DATA]) Planned Maint [GEOGRAPHIC_D…" at bounding box center [807, 178] width 1259 height 247
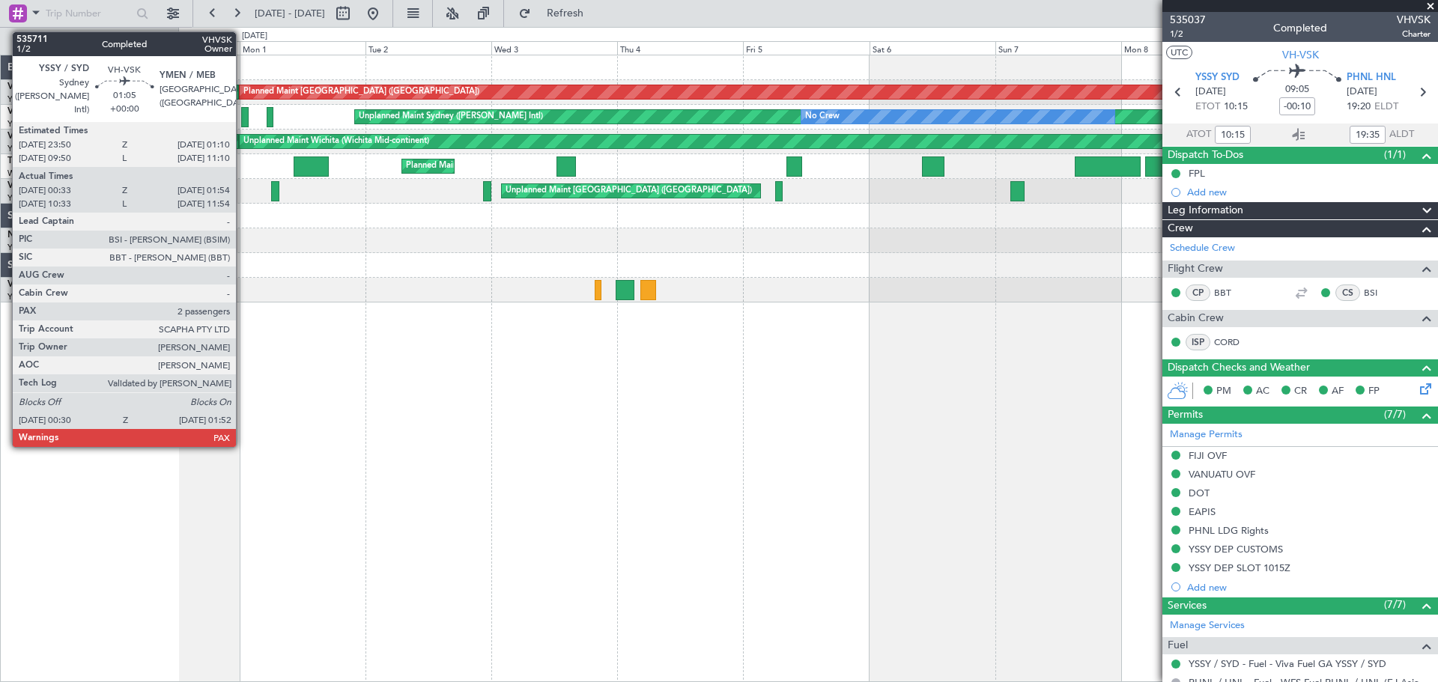
click at [243, 117] on div at bounding box center [244, 117] width 7 height 20
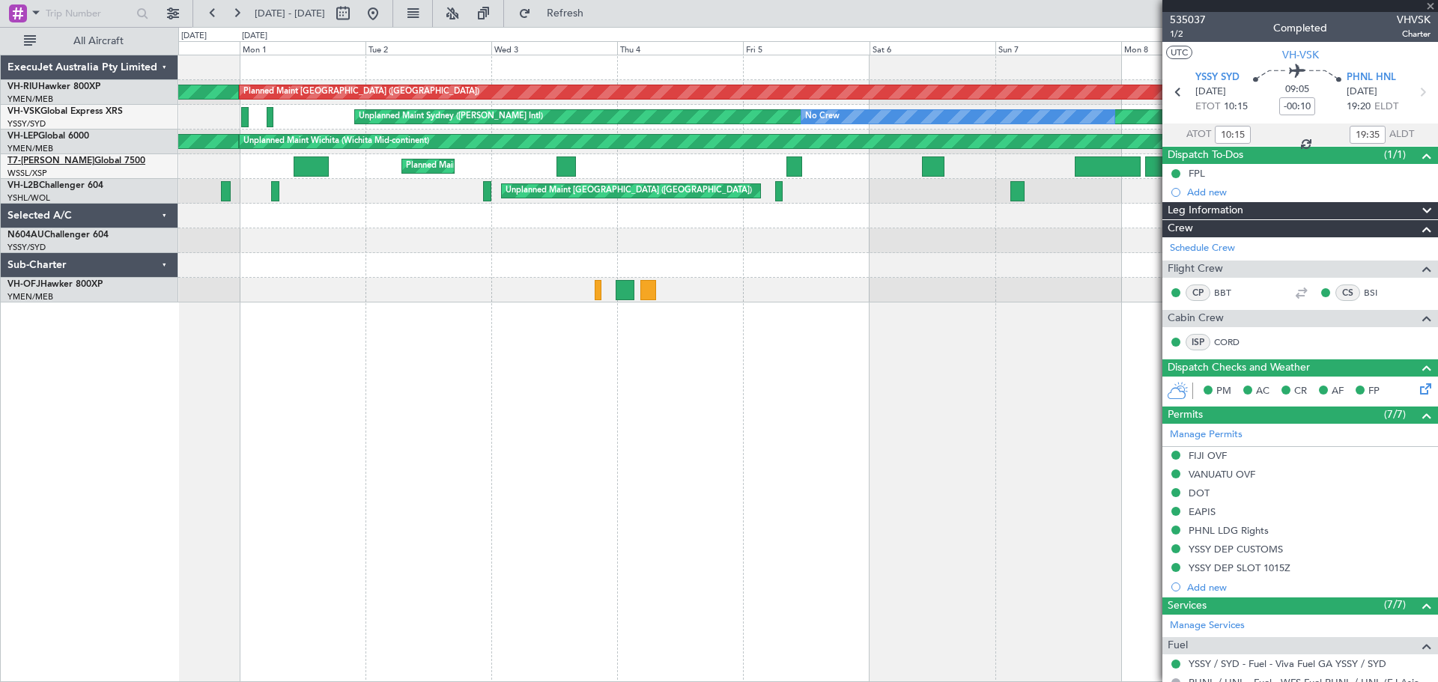
type input "00:43"
type input "01:49"
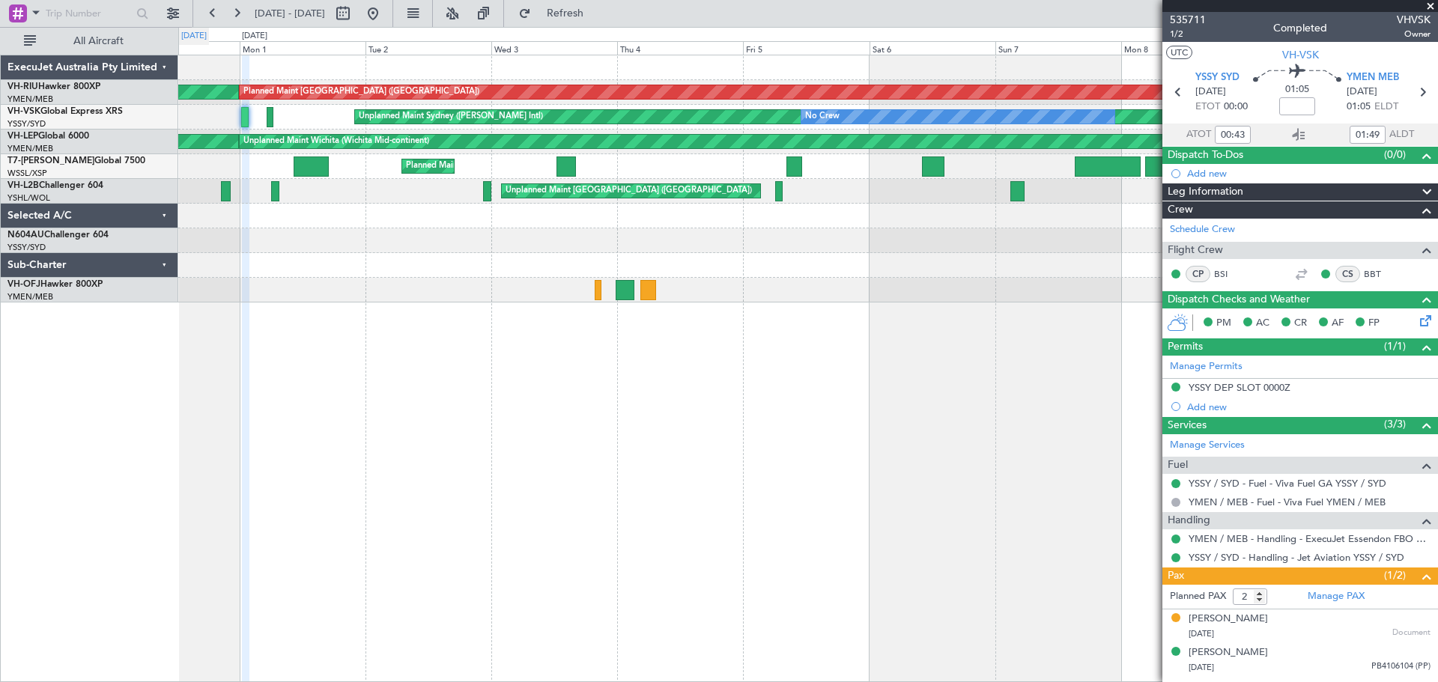
click at [209, 28] on div "[DATE]" at bounding box center [194, 36] width 30 height 17
click at [219, 16] on button at bounding box center [213, 13] width 24 height 24
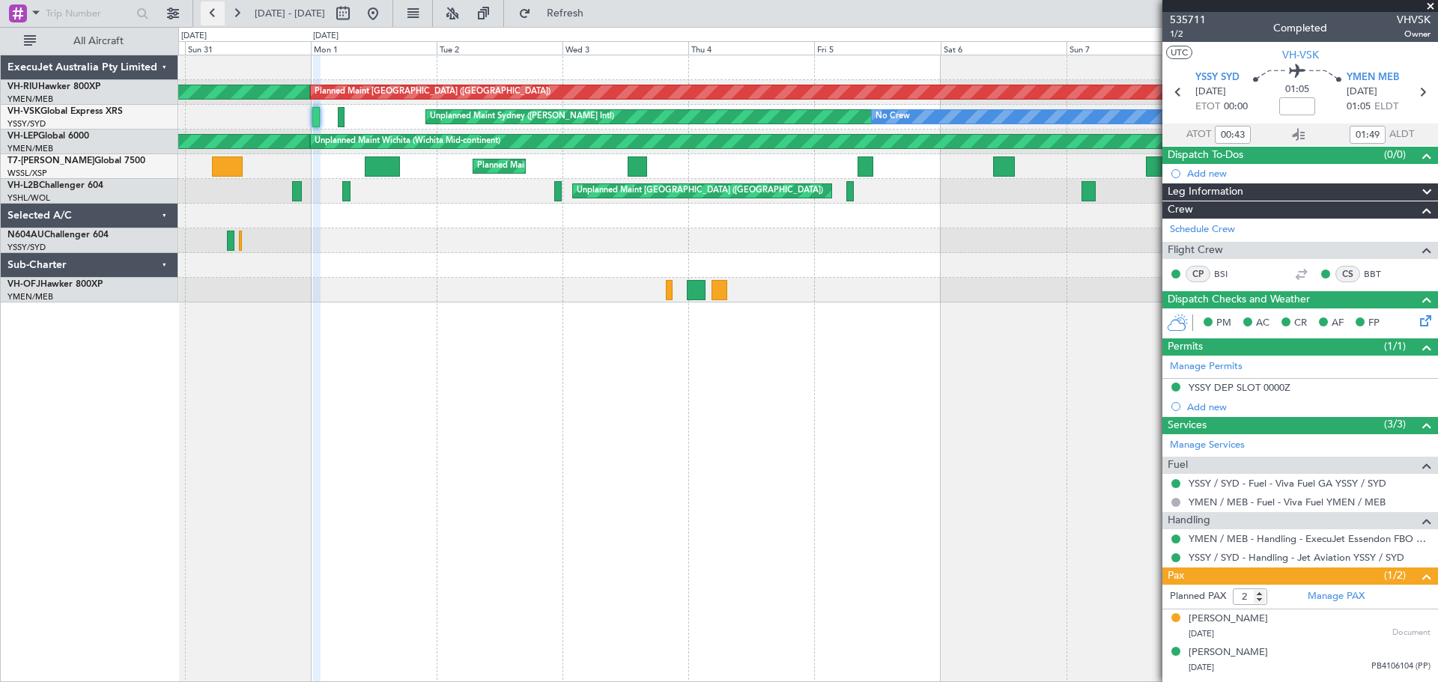
click at [219, 16] on button at bounding box center [213, 13] width 24 height 24
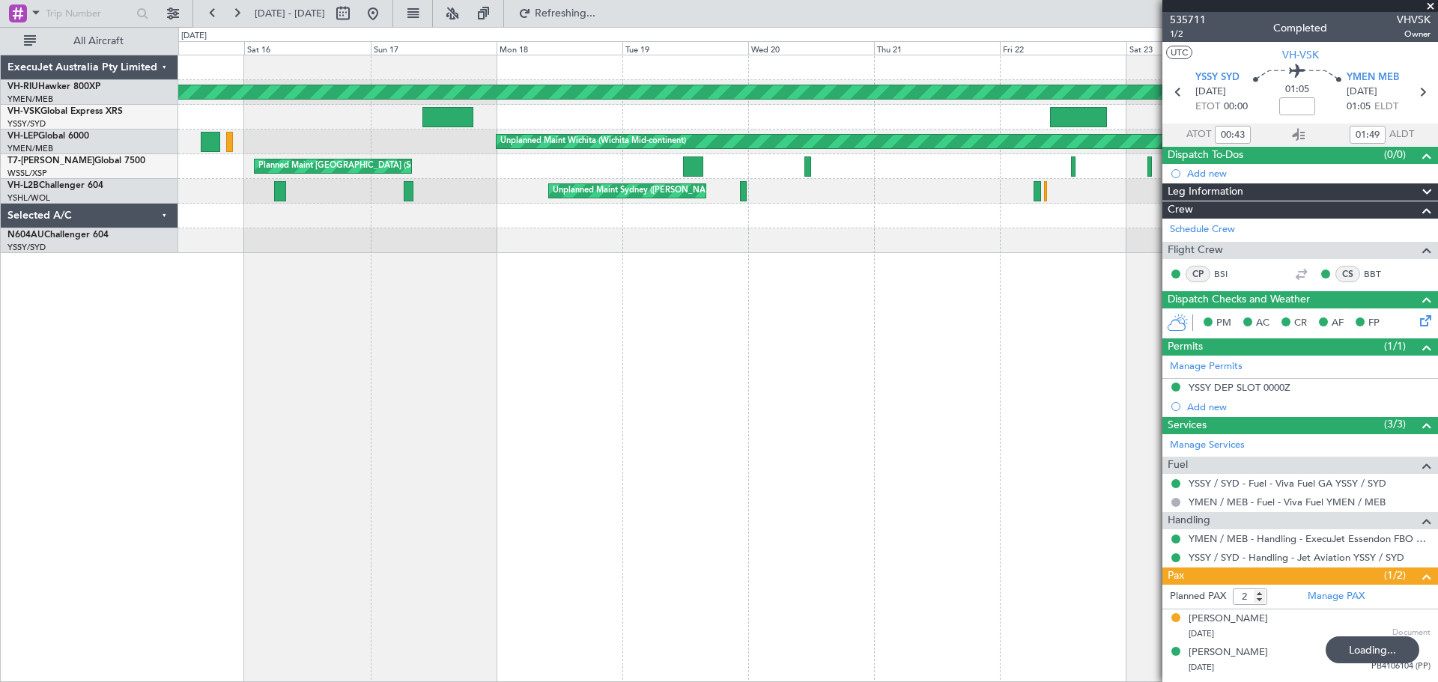
click at [294, 399] on div "Planned Maint [GEOGRAPHIC_DATA] ([GEOGRAPHIC_DATA]) Unplanned Maint Sydney ([PE…" at bounding box center [808, 369] width 1260 height 628
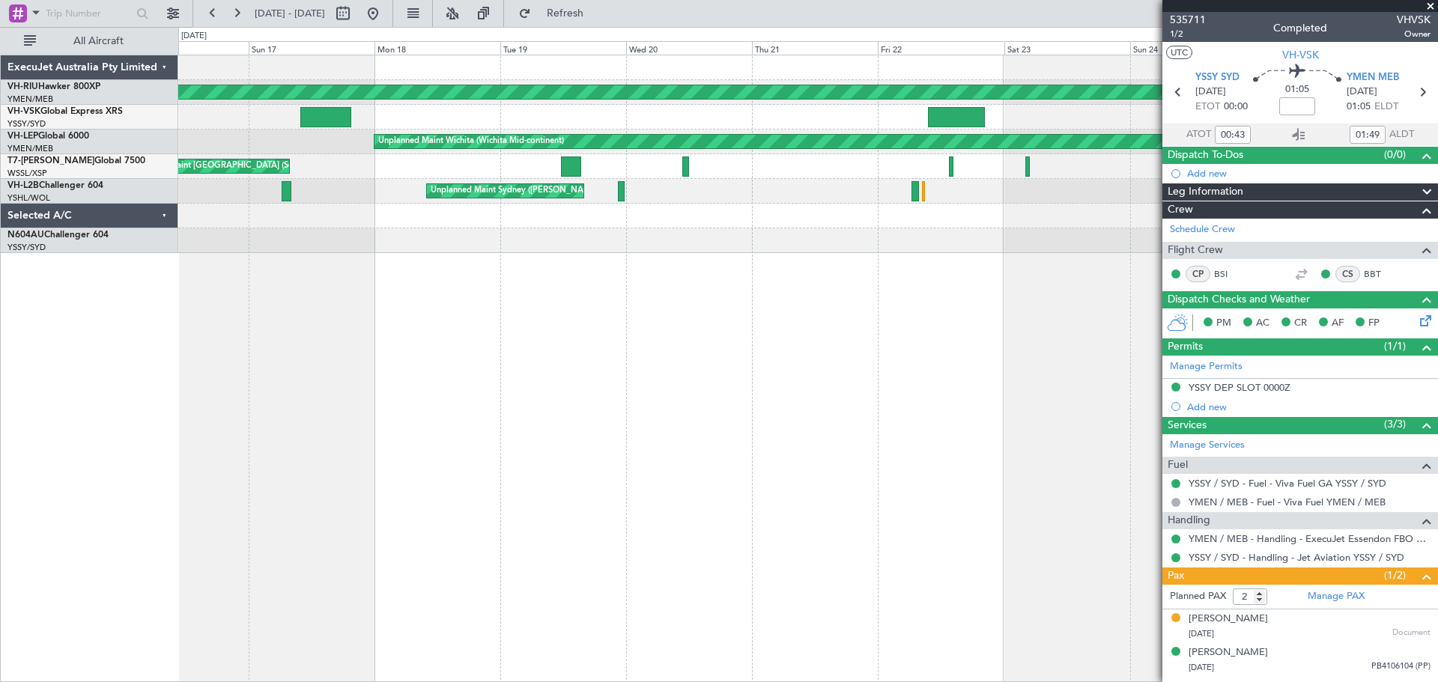
click at [564, 390] on div "Planned Maint [GEOGRAPHIC_DATA] ([GEOGRAPHIC_DATA]) Unplanned Maint Sydney ([PE…" at bounding box center [808, 369] width 1260 height 628
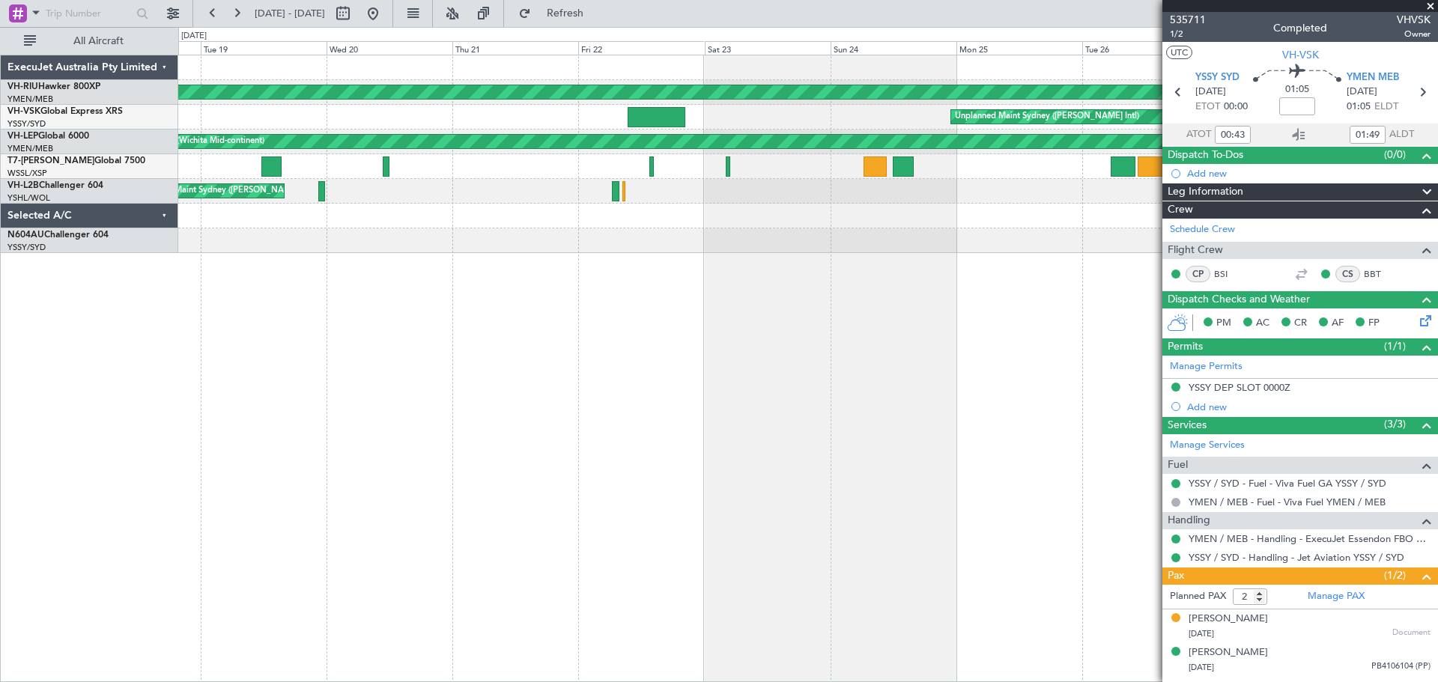
click at [604, 345] on div "Planned Maint [GEOGRAPHIC_DATA] ([GEOGRAPHIC_DATA]) Unplanned Maint Sydney ([PE…" at bounding box center [808, 369] width 1260 height 628
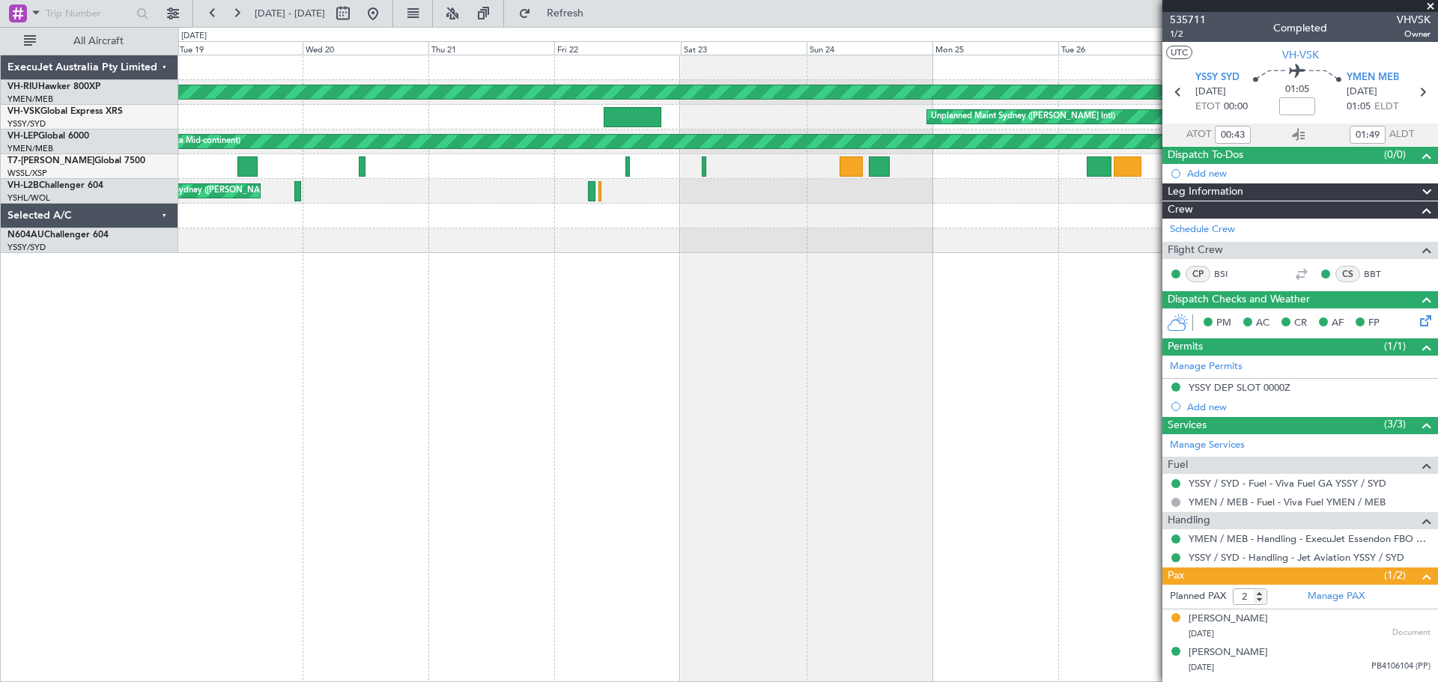
click at [1429, 5] on span at bounding box center [1430, 6] width 15 height 13
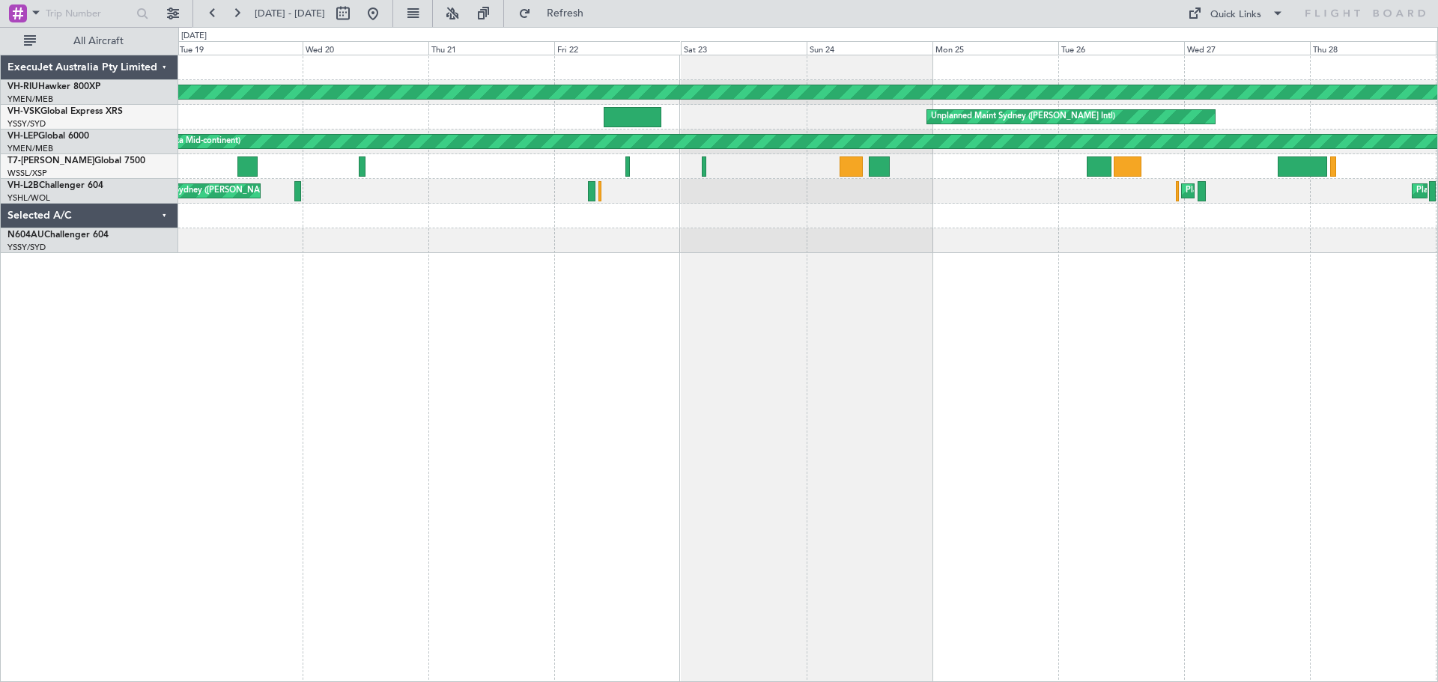
type input "0"
click at [449, 112] on div "Unplanned Maint Sydney ([PERSON_NAME] Intl)" at bounding box center [807, 117] width 1259 height 25
click at [601, 103] on div "Planned Maint [GEOGRAPHIC_DATA] ([GEOGRAPHIC_DATA])" at bounding box center [807, 92] width 1259 height 25
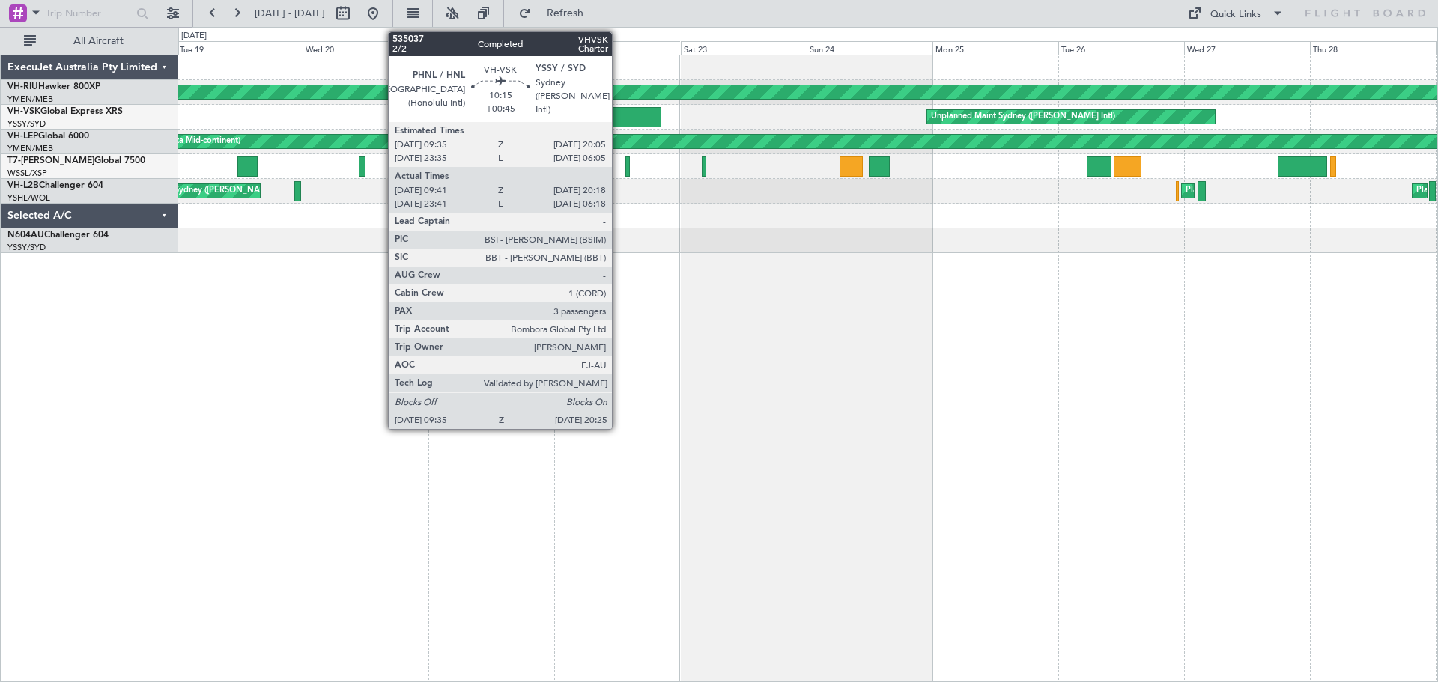
click at [619, 125] on div at bounding box center [632, 117] width 57 height 20
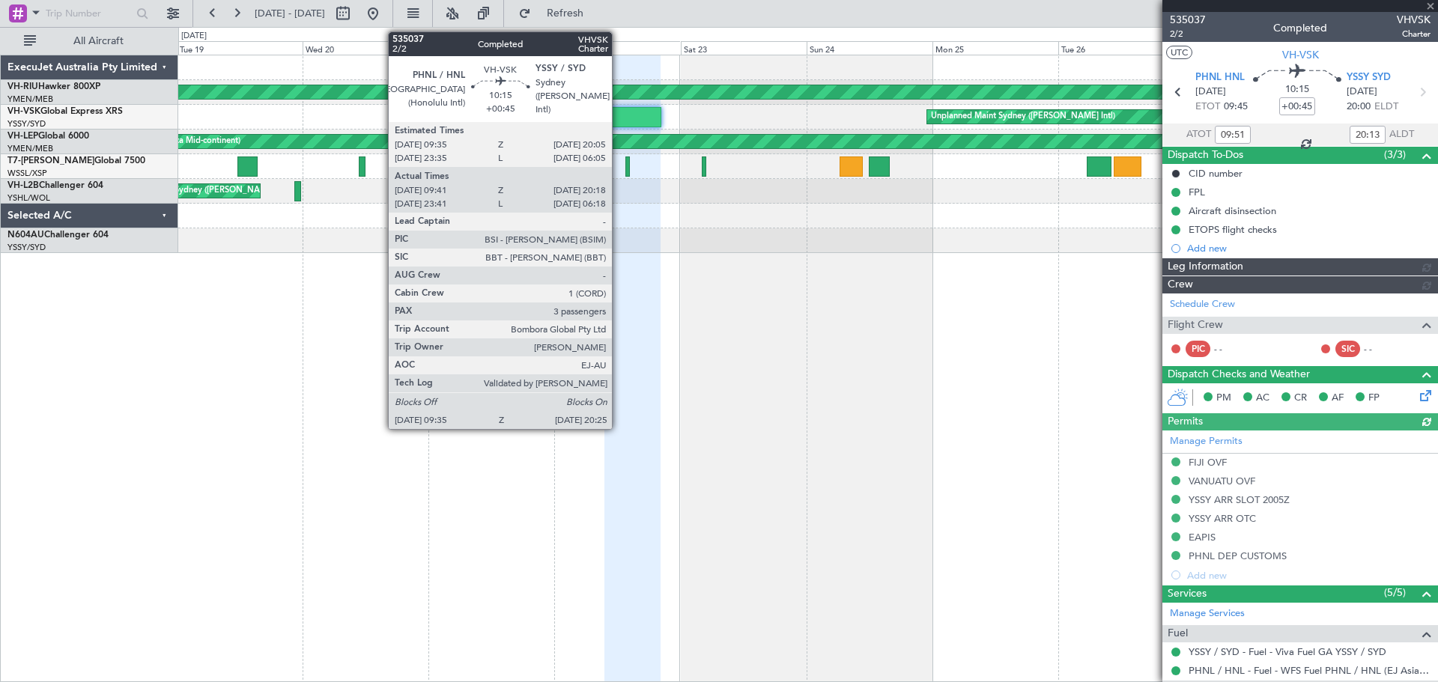
type input "[PERSON_NAME] (LEU)"
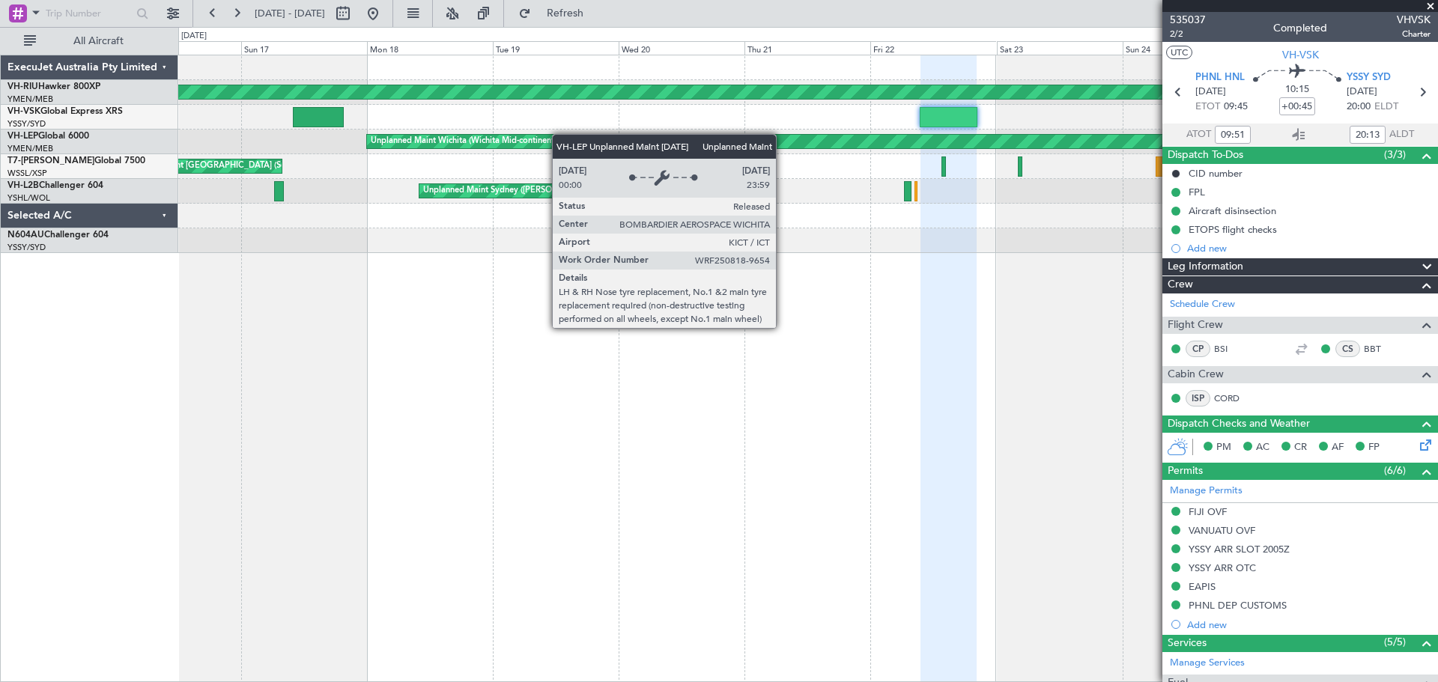
click at [620, 135] on div "Planned Maint [GEOGRAPHIC_DATA] ([GEOGRAPHIC_DATA]) Unplanned Maint Sydney ([PE…" at bounding box center [807, 154] width 1259 height 198
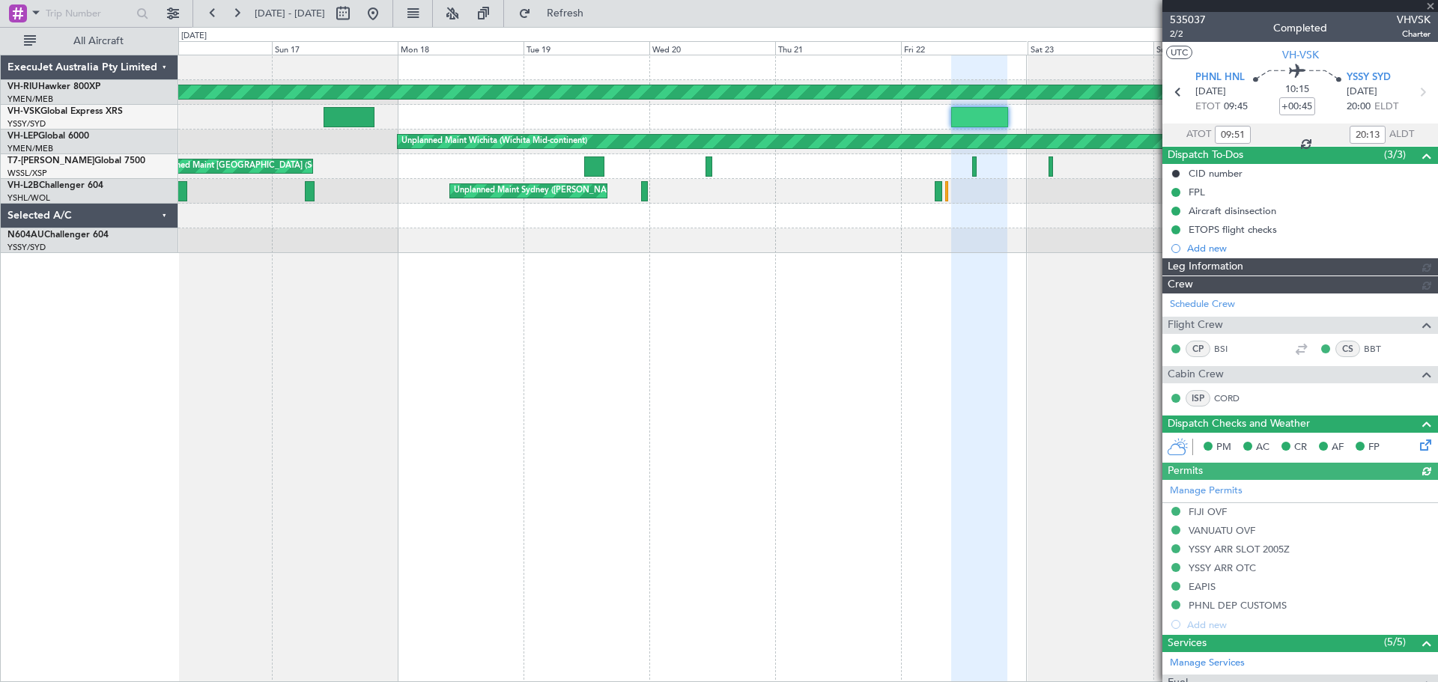
type input "[PERSON_NAME] (LEU)"
